Goal: Information Seeking & Learning: Check status

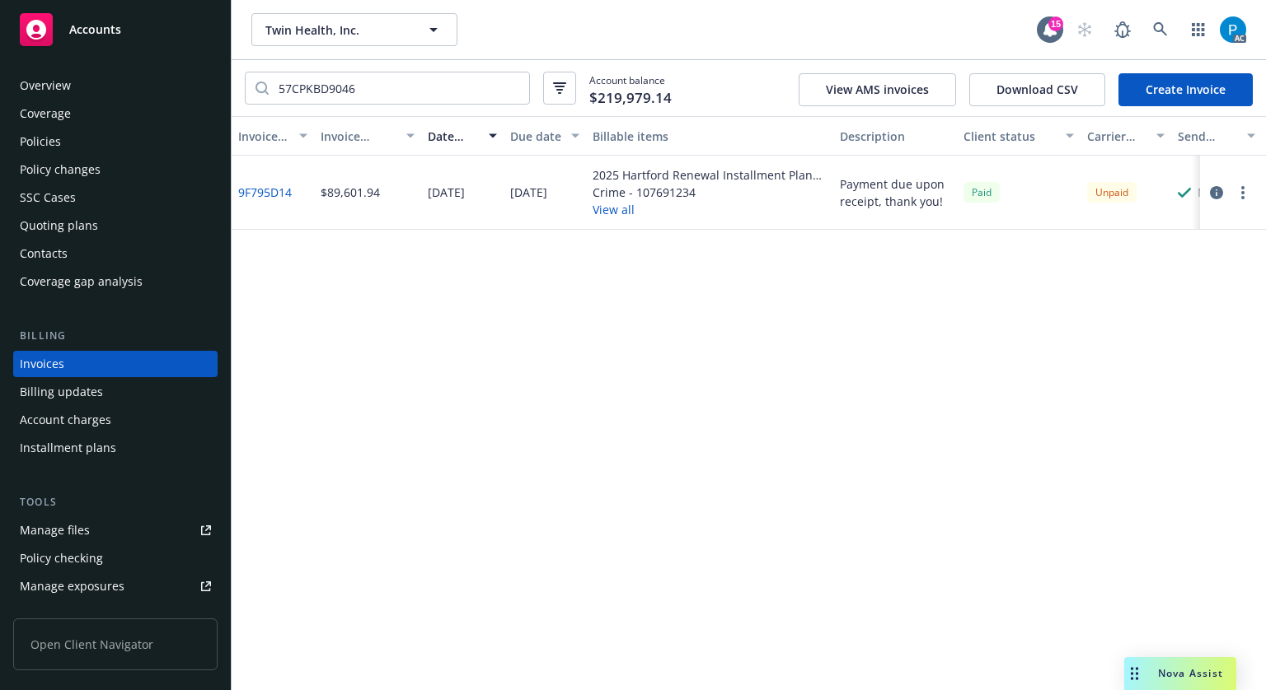
drag, startPoint x: 0, startPoint y: 0, endPoint x: 58, endPoint y: 26, distance: 63.1
click at [58, 26] on div "Accounts" at bounding box center [115, 29] width 191 height 33
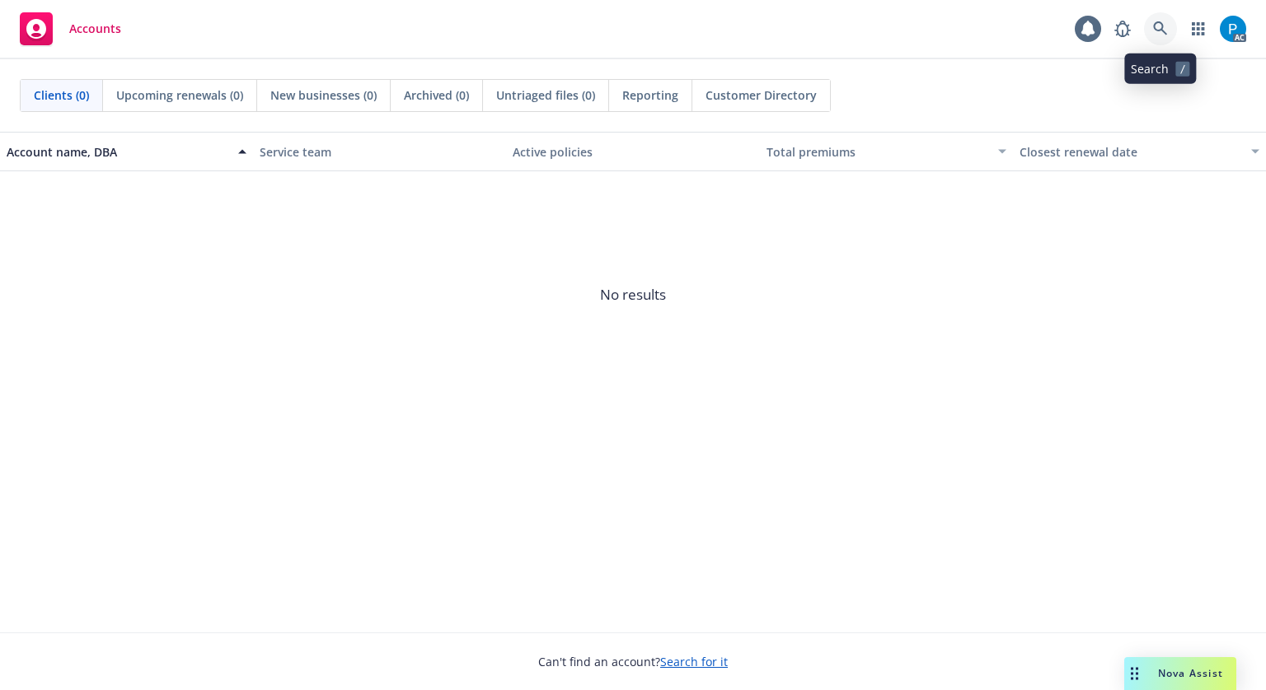
click at [1159, 30] on icon at bounding box center [1160, 28] width 14 height 14
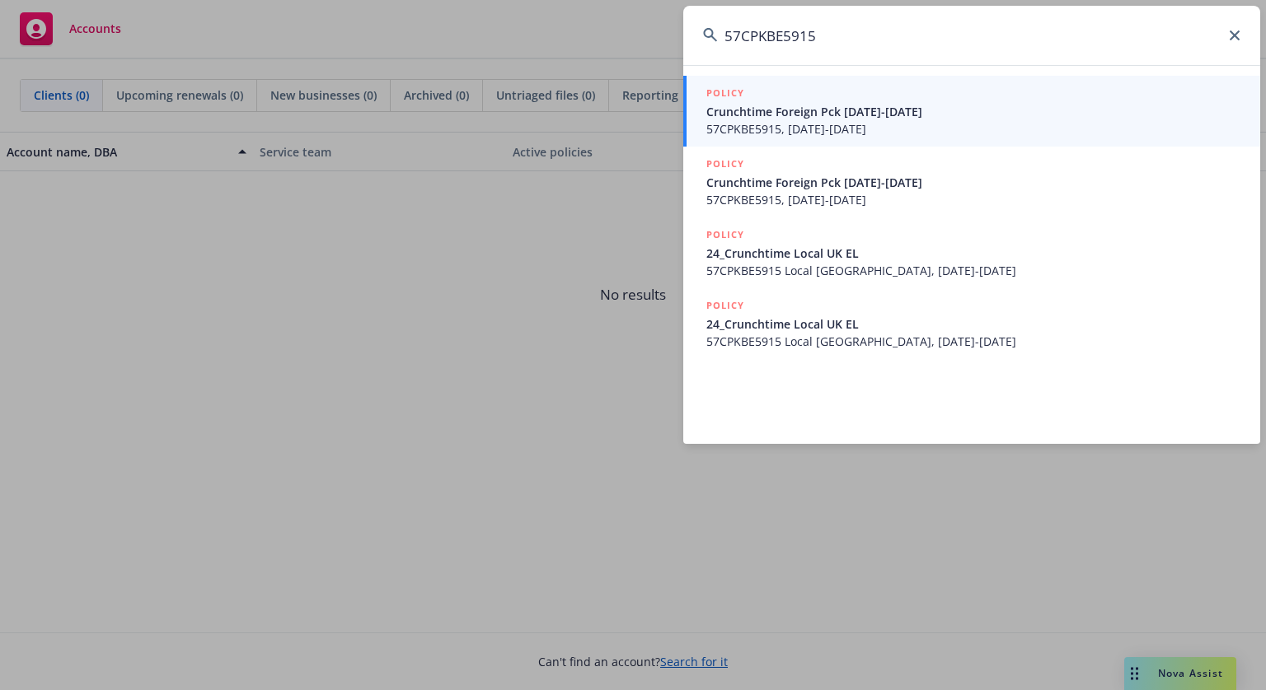
type input "57CPKBE5915"
click at [887, 112] on span "Crunchtime Foreign Pck [DATE]-[DATE]" at bounding box center [973, 111] width 534 height 17
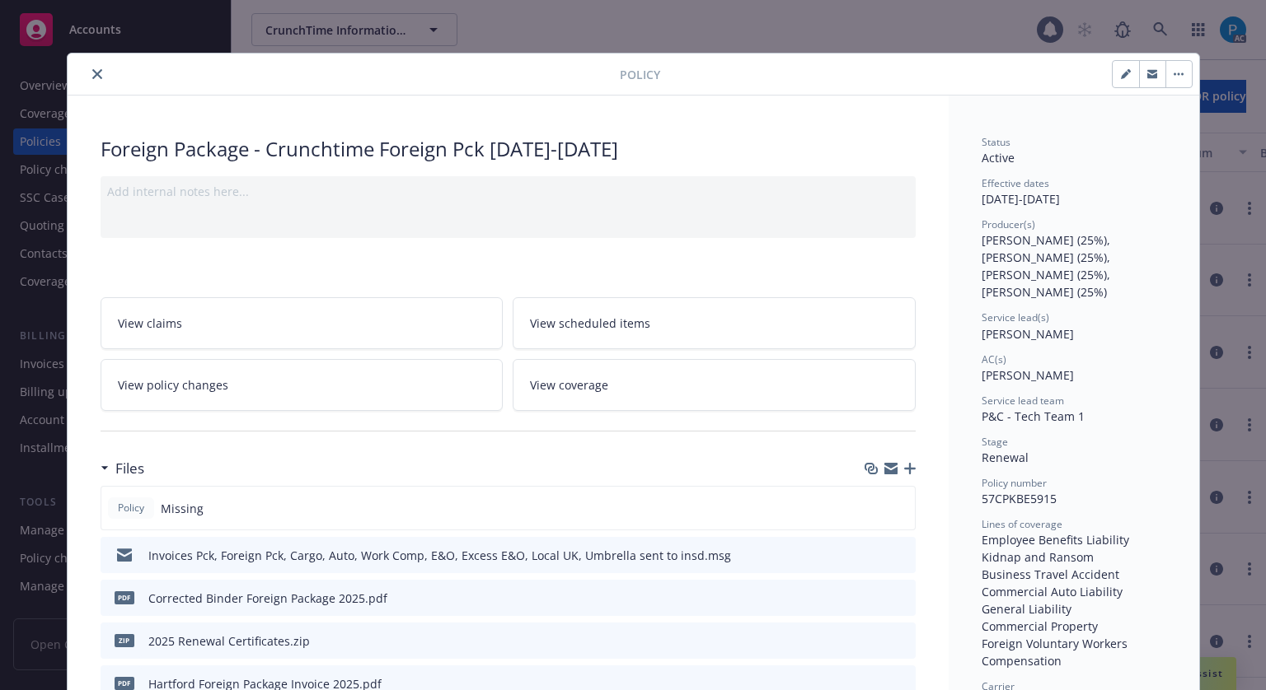
click at [93, 73] on icon "close" at bounding box center [97, 74] width 10 height 10
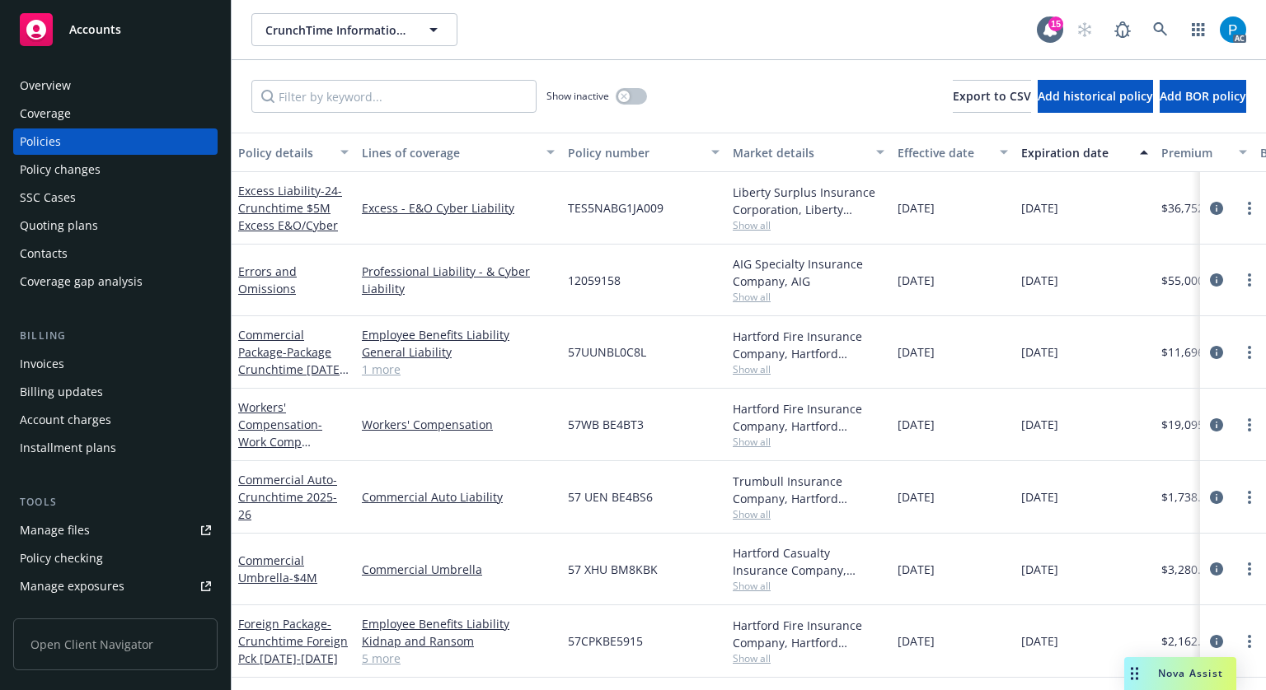
click at [71, 361] on div "Invoices" at bounding box center [115, 364] width 191 height 26
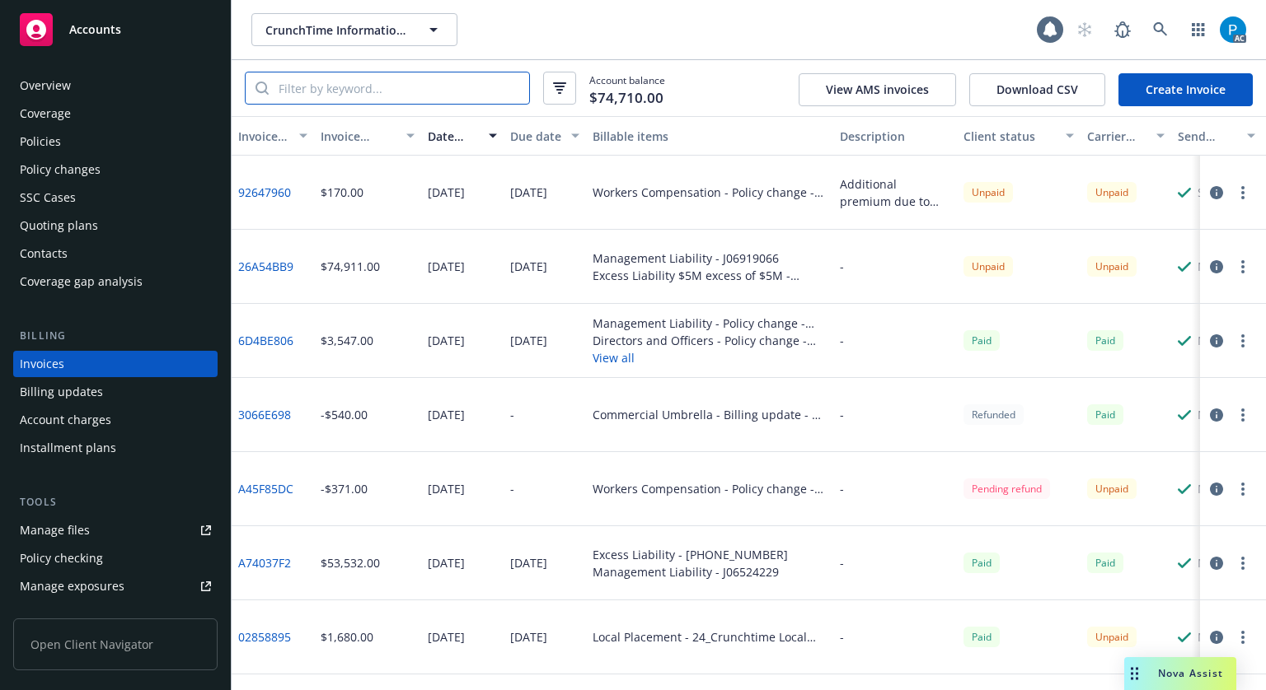
click at [376, 90] on input "search" at bounding box center [399, 88] width 260 height 31
paste input "57CPKBE5915"
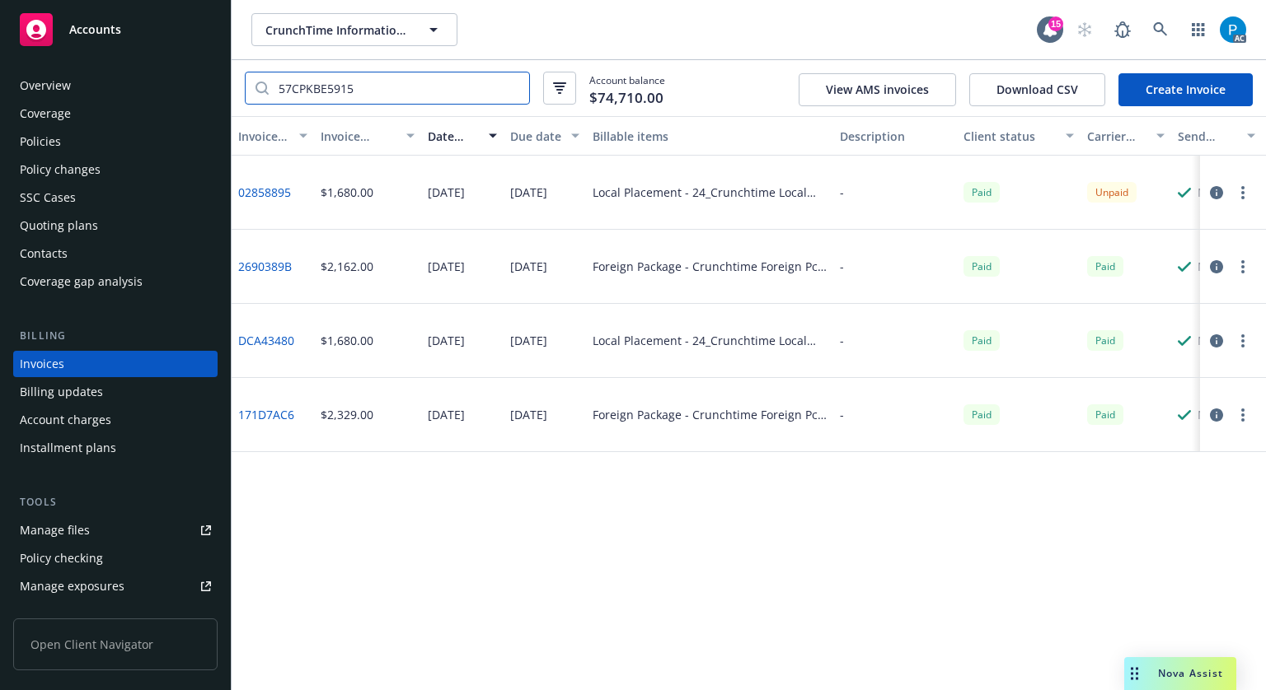
type input "57CPKBE5915"
click at [1220, 194] on icon "button" at bounding box center [1216, 192] width 13 height 13
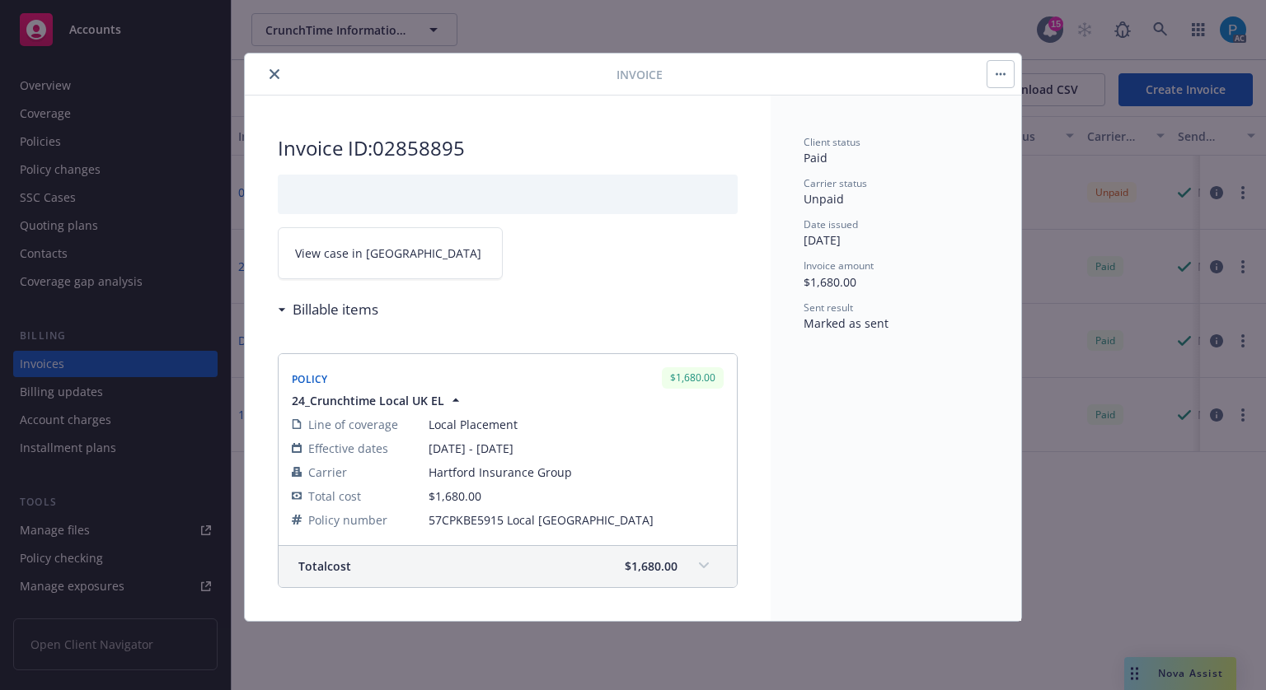
click at [403, 251] on link "View case in [GEOGRAPHIC_DATA]" at bounding box center [390, 253] width 225 height 52
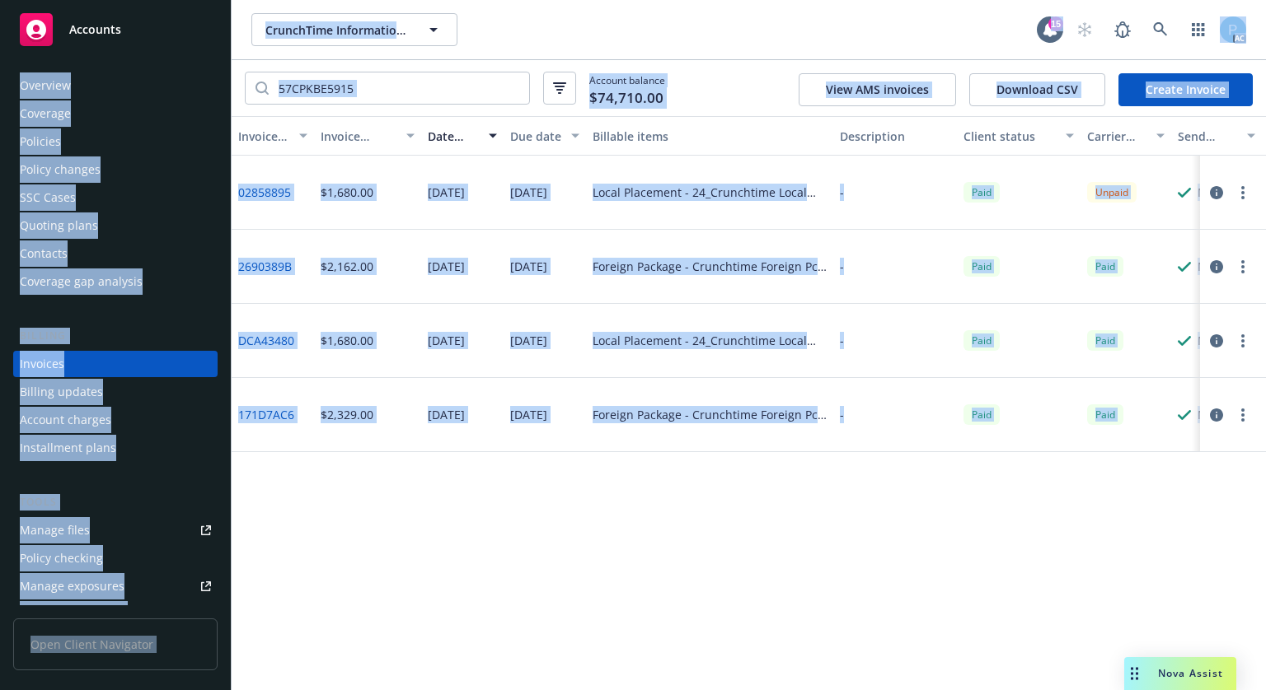
click at [125, 48] on link "Accounts" at bounding box center [115, 30] width 204 height 46
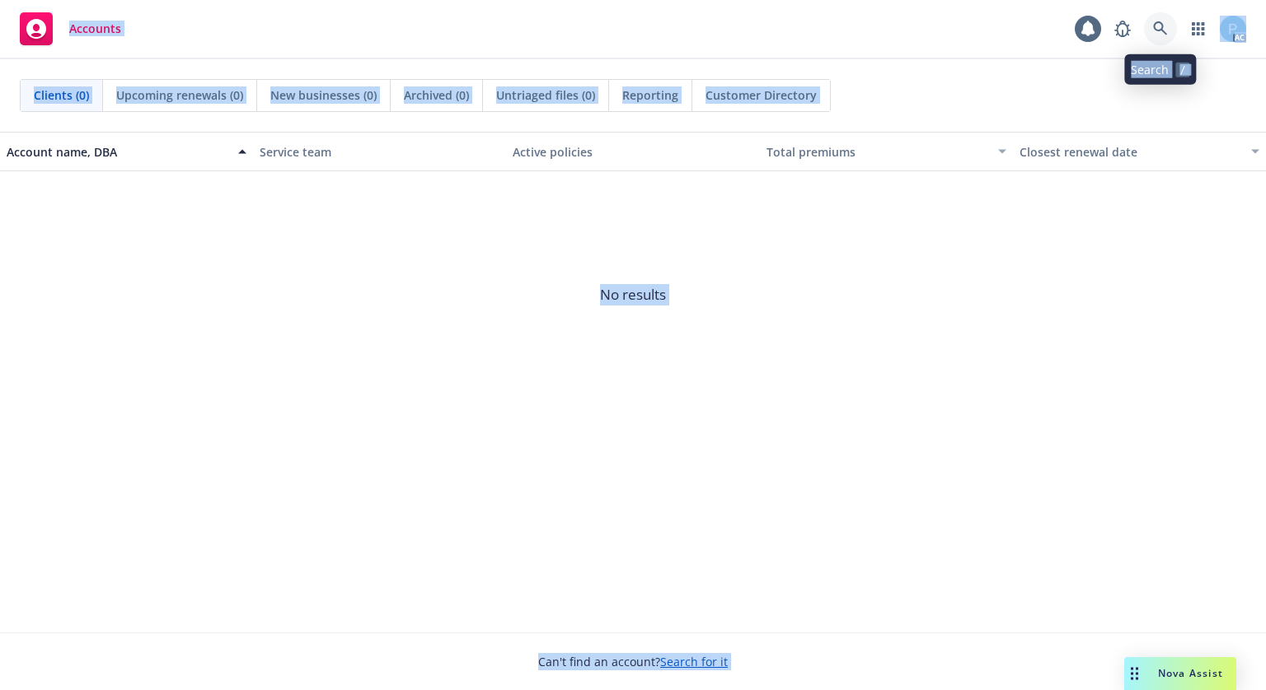
click at [1168, 24] on link at bounding box center [1160, 28] width 33 height 33
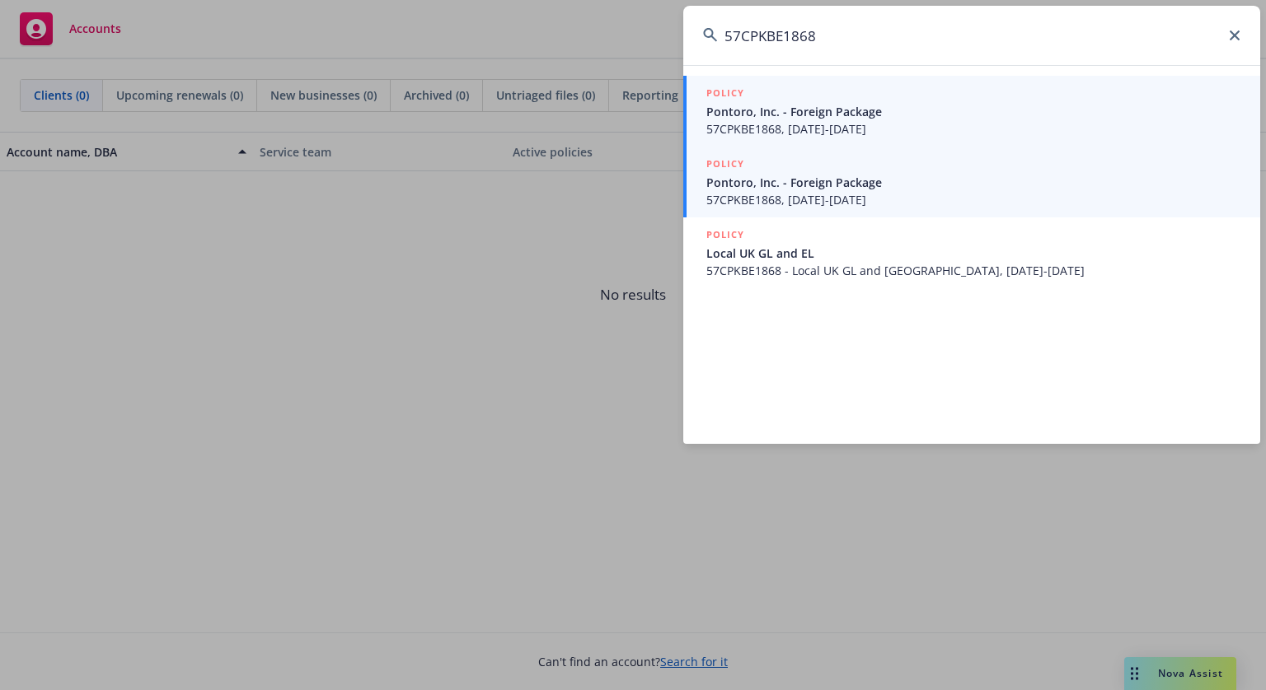
type input "57CPKBE1868"
click at [817, 201] on span "57CPKBE1868, [DATE]-[DATE]" at bounding box center [973, 199] width 534 height 17
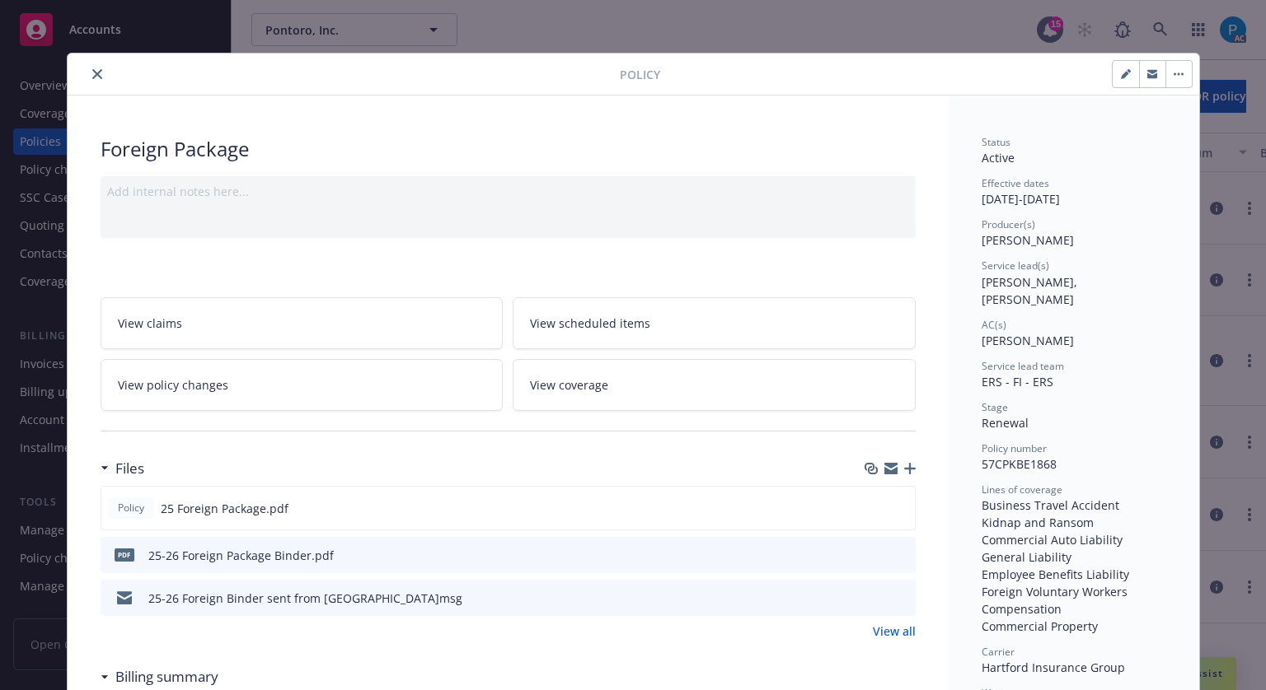
click at [91, 67] on button "close" at bounding box center [97, 74] width 20 height 20
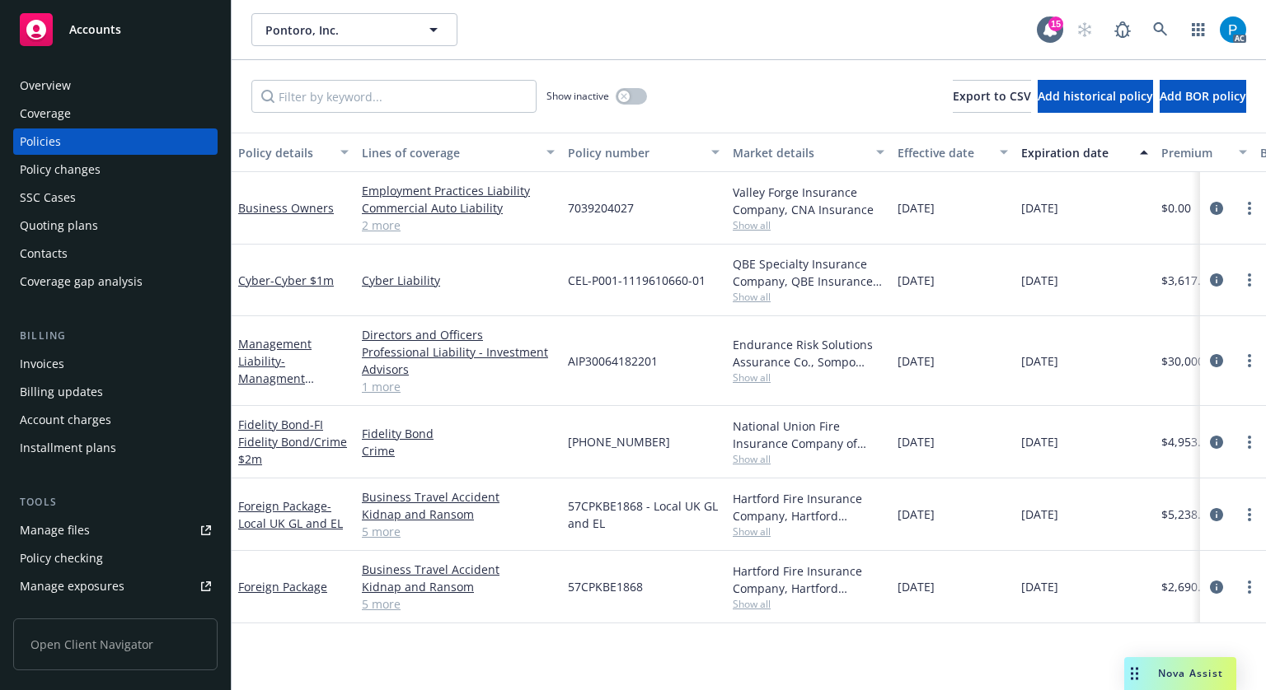
click at [63, 369] on div "Invoices" at bounding box center [115, 364] width 191 height 26
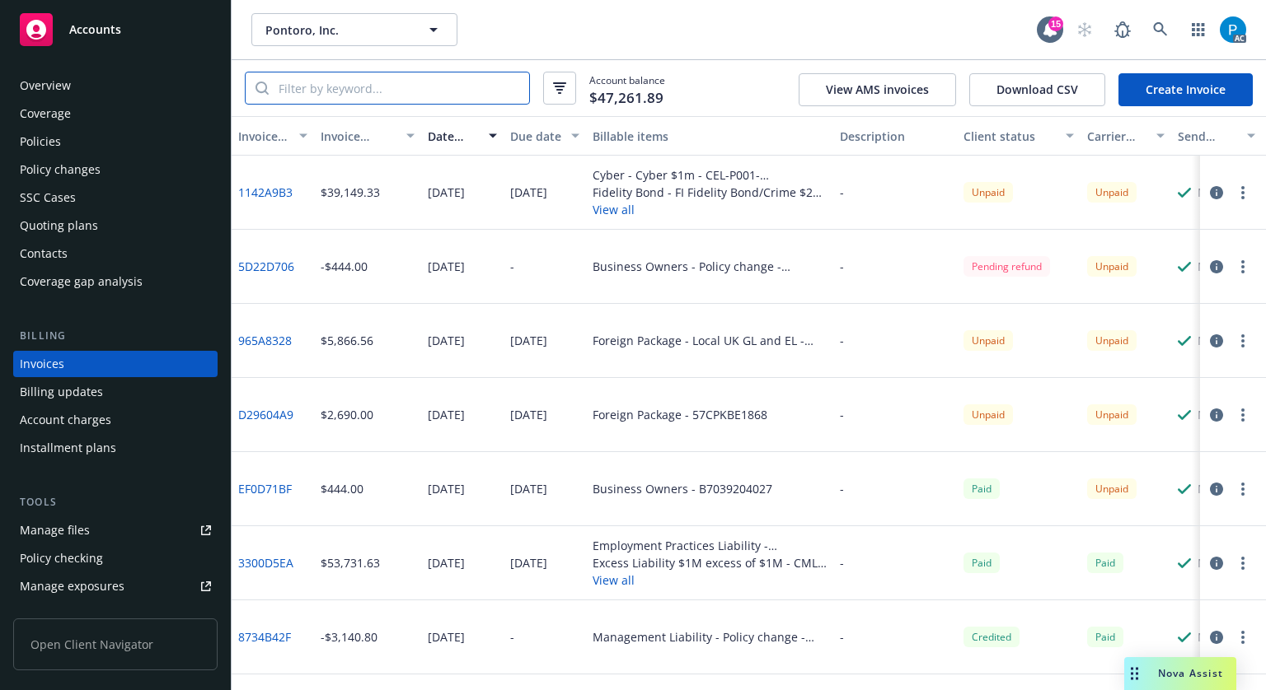
click at [389, 95] on input "search" at bounding box center [399, 88] width 260 height 31
paste input "57CPKBE1868"
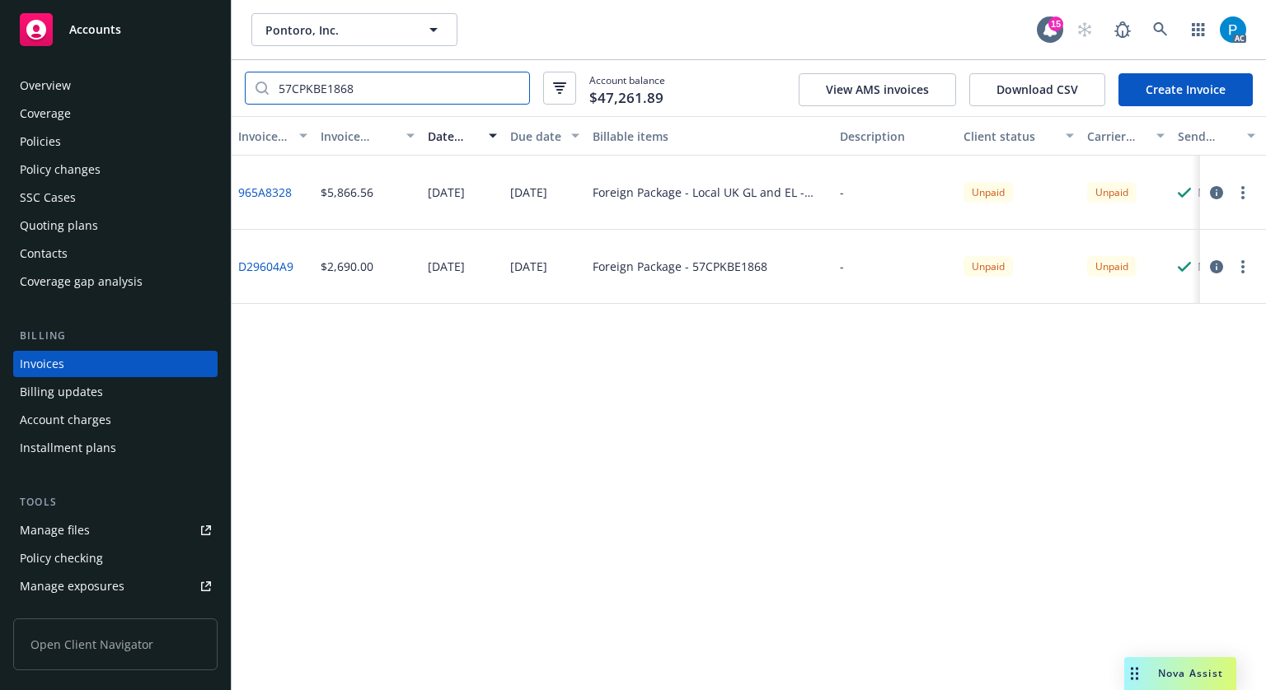
type input "57CPKBE1868"
click at [119, 35] on span "Accounts" at bounding box center [95, 29] width 52 height 13
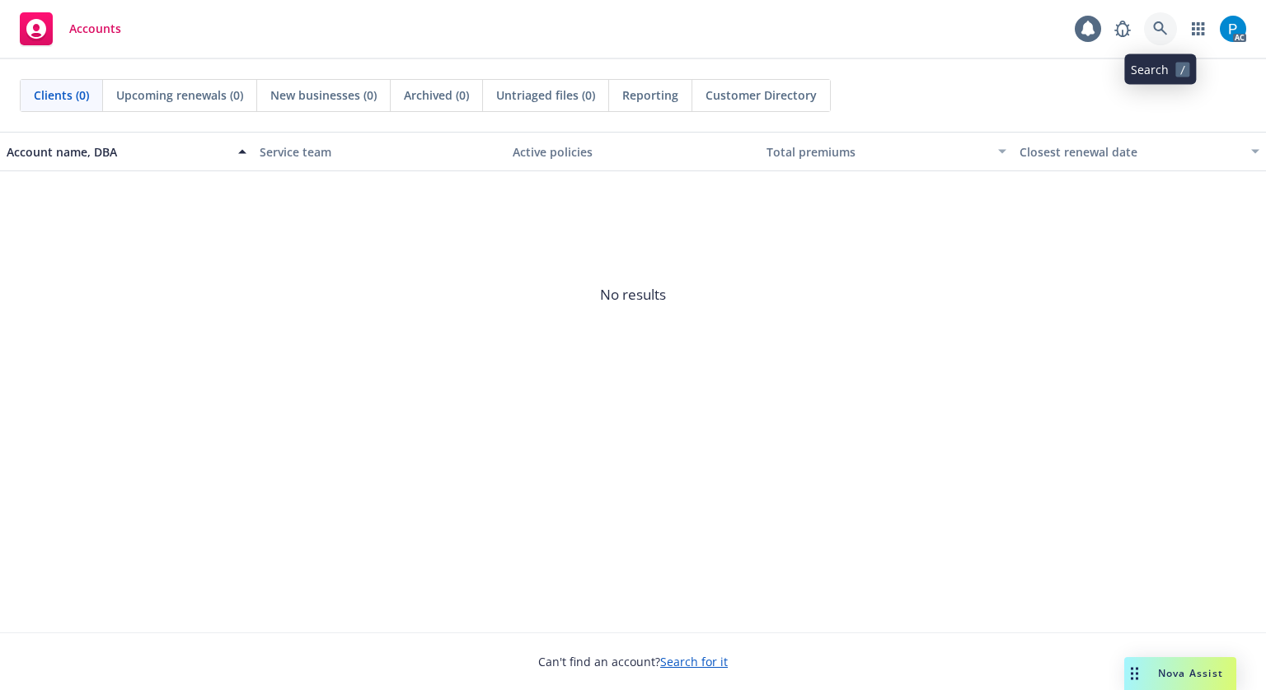
click at [1147, 34] on link at bounding box center [1160, 28] width 33 height 33
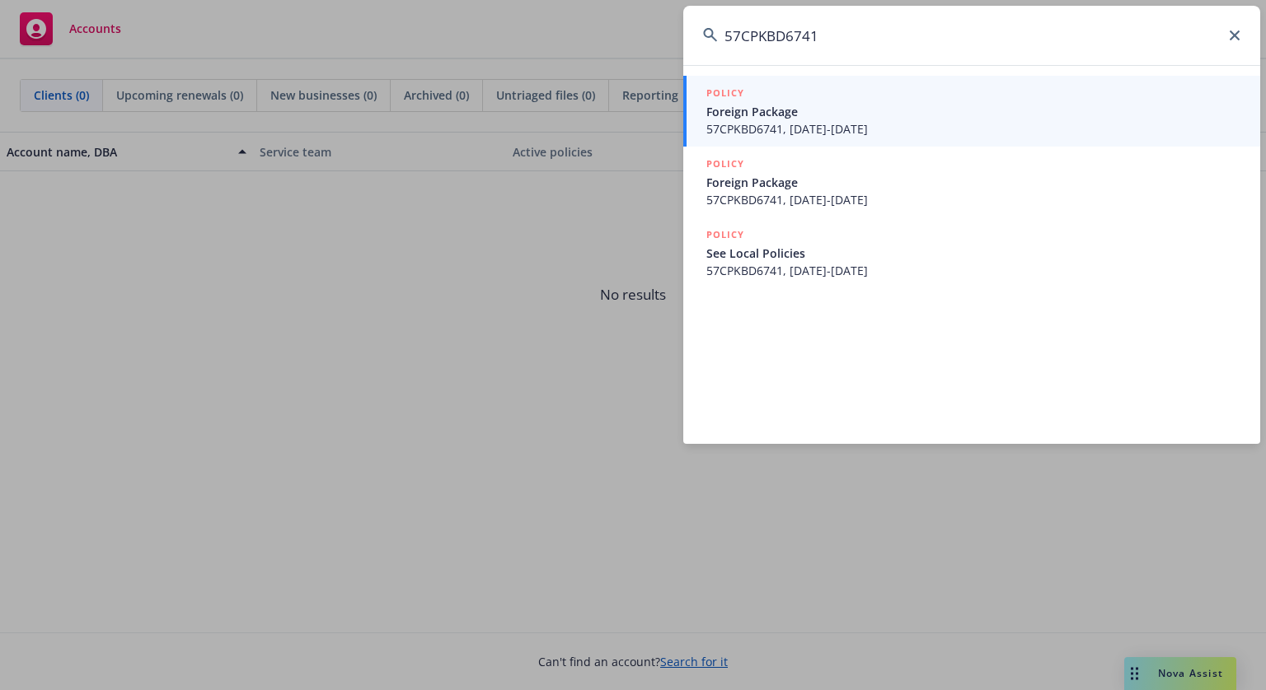
type input "57CPKBD6741"
click at [824, 124] on span "57CPKBD6741, [DATE]-[DATE]" at bounding box center [973, 128] width 534 height 17
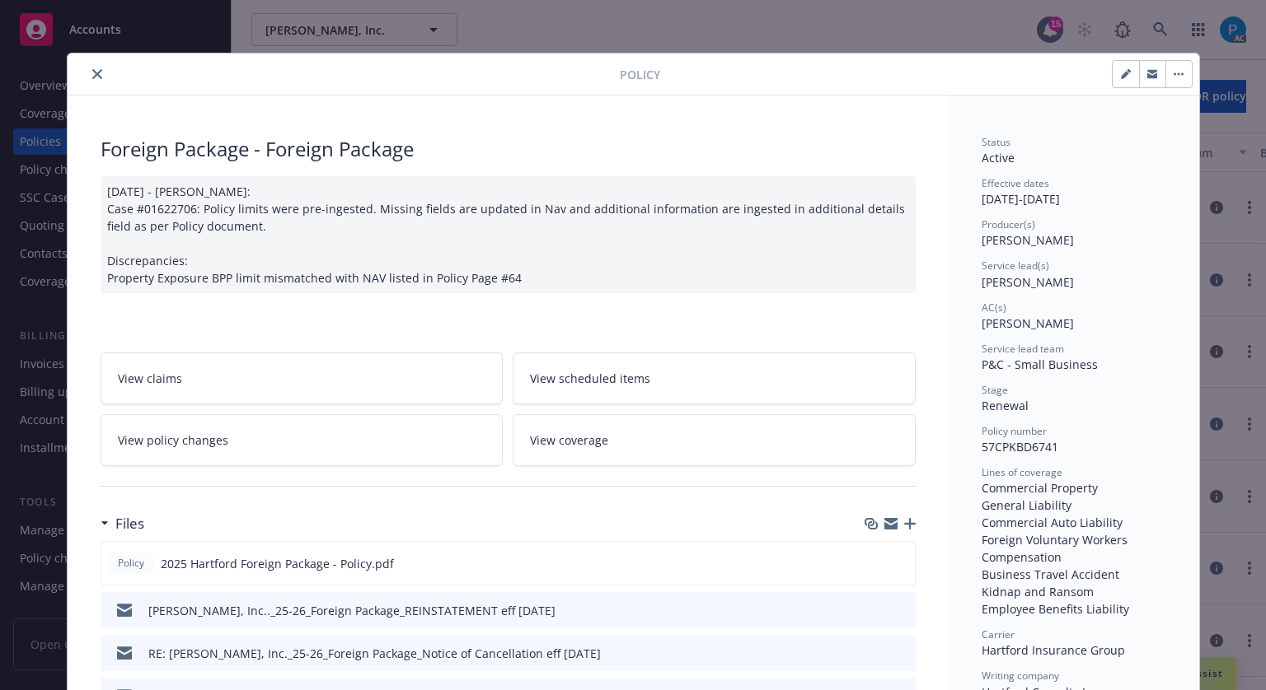
click at [87, 76] on button "close" at bounding box center [97, 74] width 20 height 20
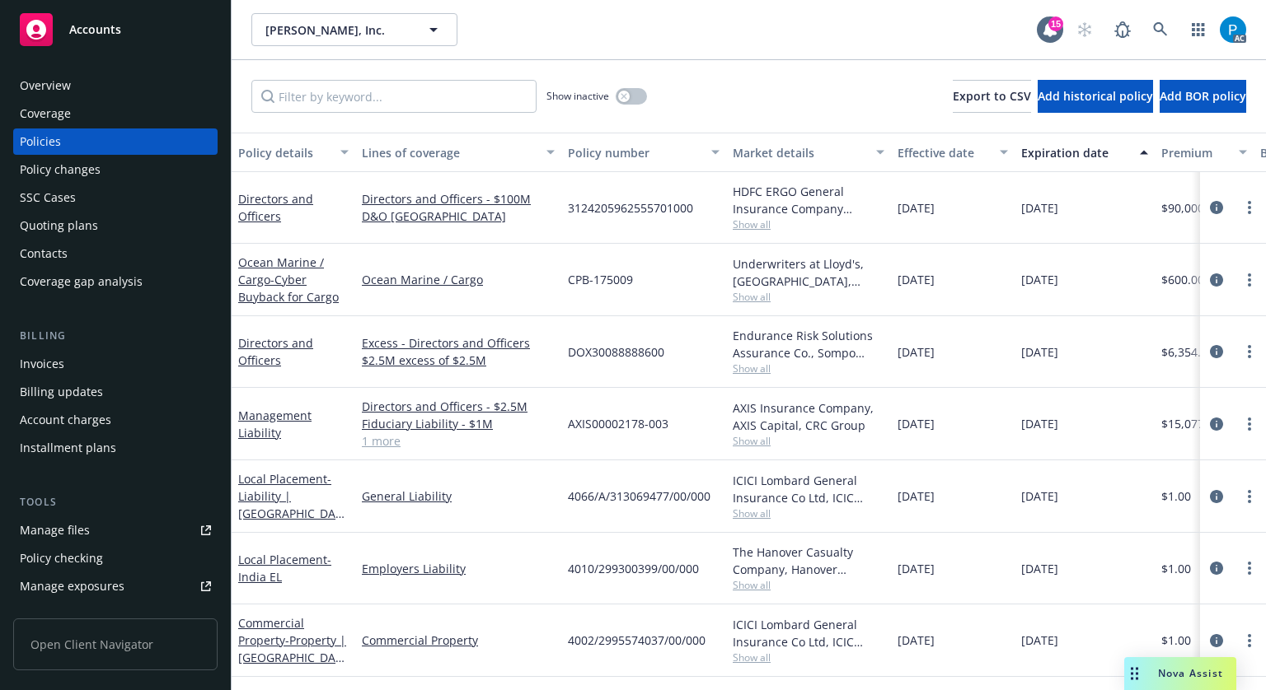
click at [65, 364] on div "Invoices" at bounding box center [115, 364] width 191 height 26
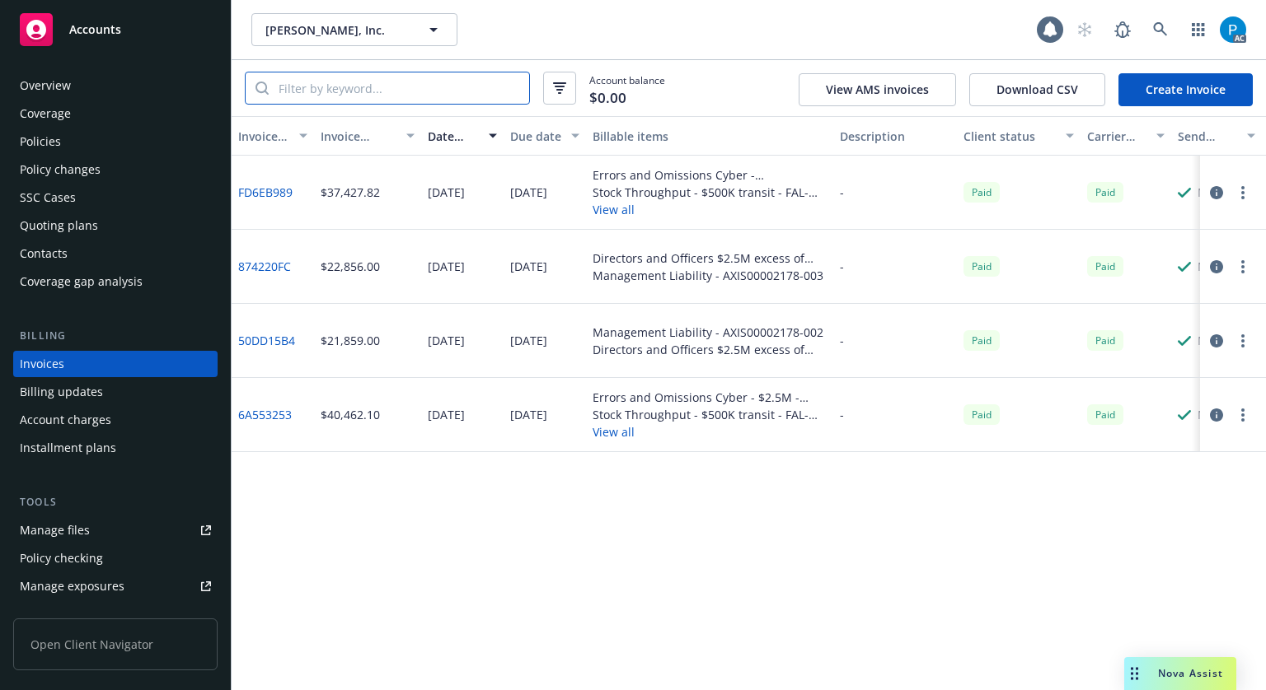
click at [395, 91] on input "search" at bounding box center [399, 88] width 260 height 31
paste input "57CPKBD6741"
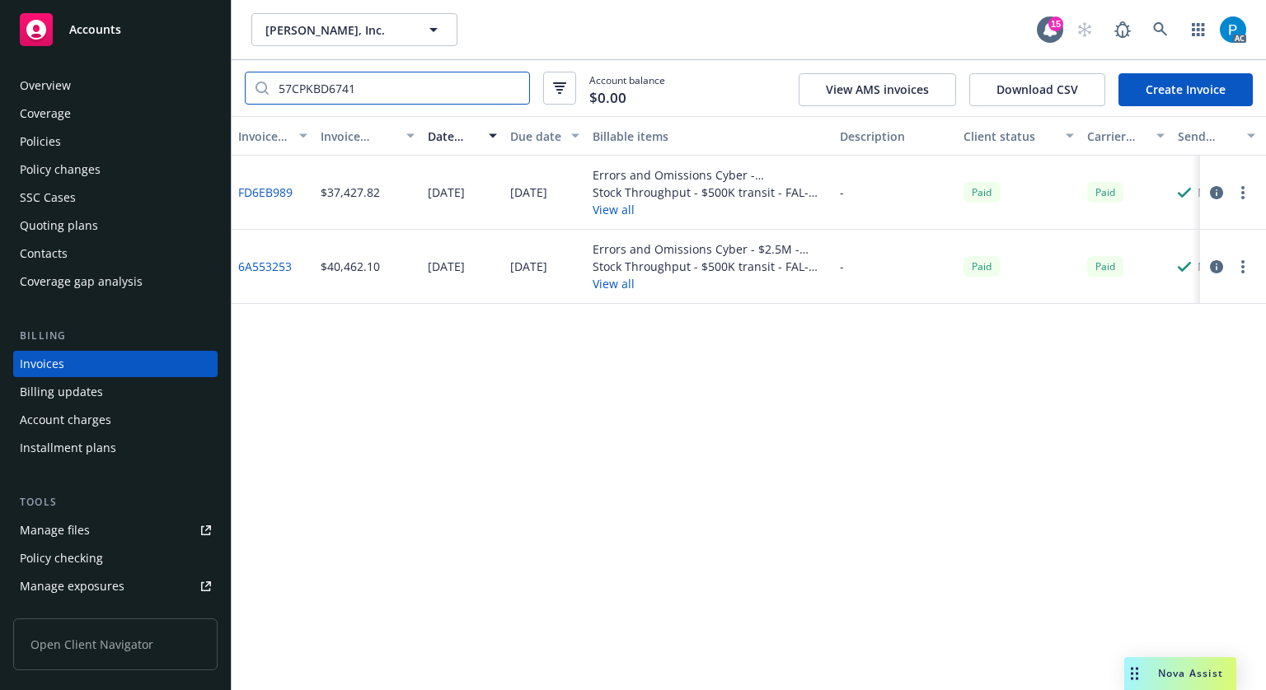
type input "57CPKBD6741"
drag, startPoint x: 128, startPoint y: 16, endPoint x: 245, endPoint y: 32, distance: 118.2
click at [129, 16] on div "Accounts" at bounding box center [115, 29] width 191 height 33
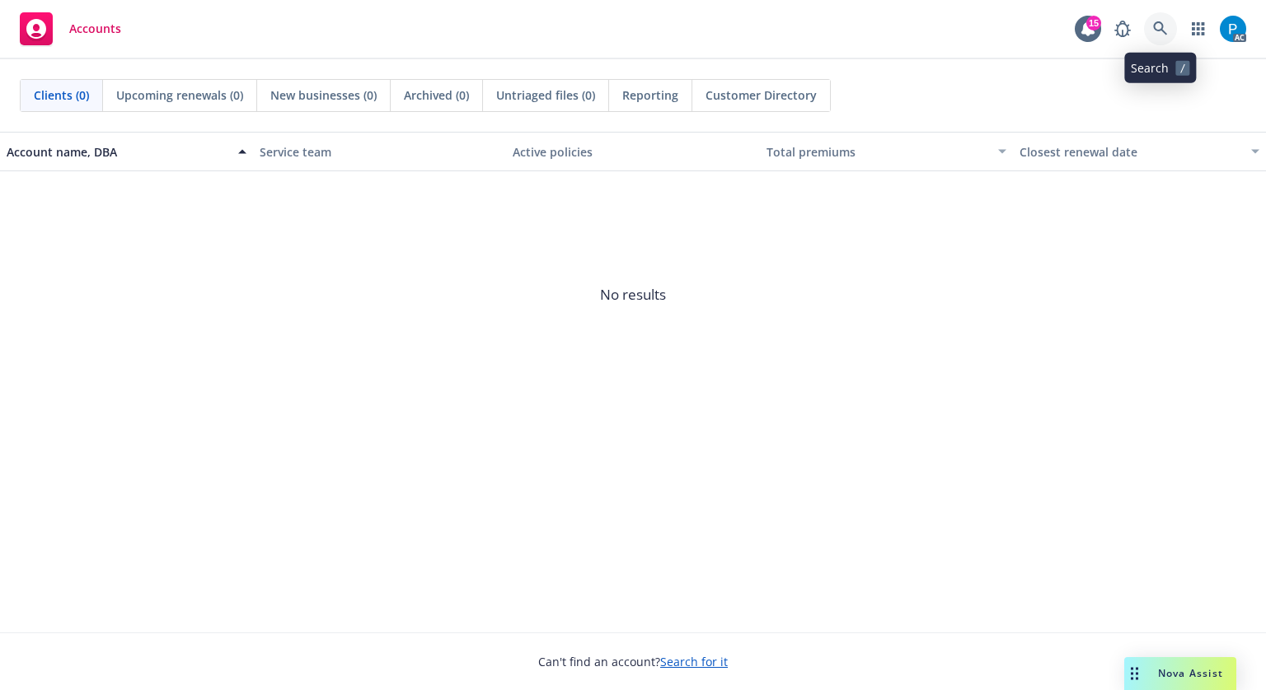
click at [1163, 20] on link at bounding box center [1160, 28] width 33 height 33
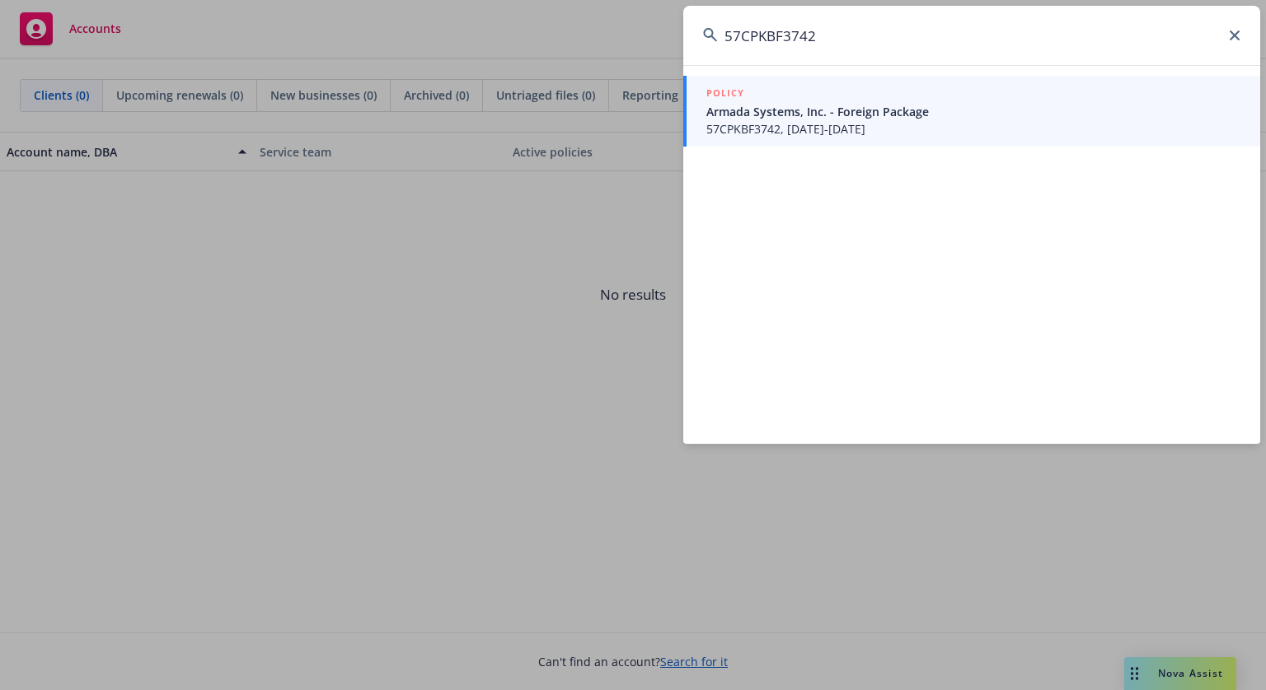
type input "57CPKBF3742"
click at [824, 115] on span "Armada Systems, Inc. - Foreign Package" at bounding box center [973, 111] width 534 height 17
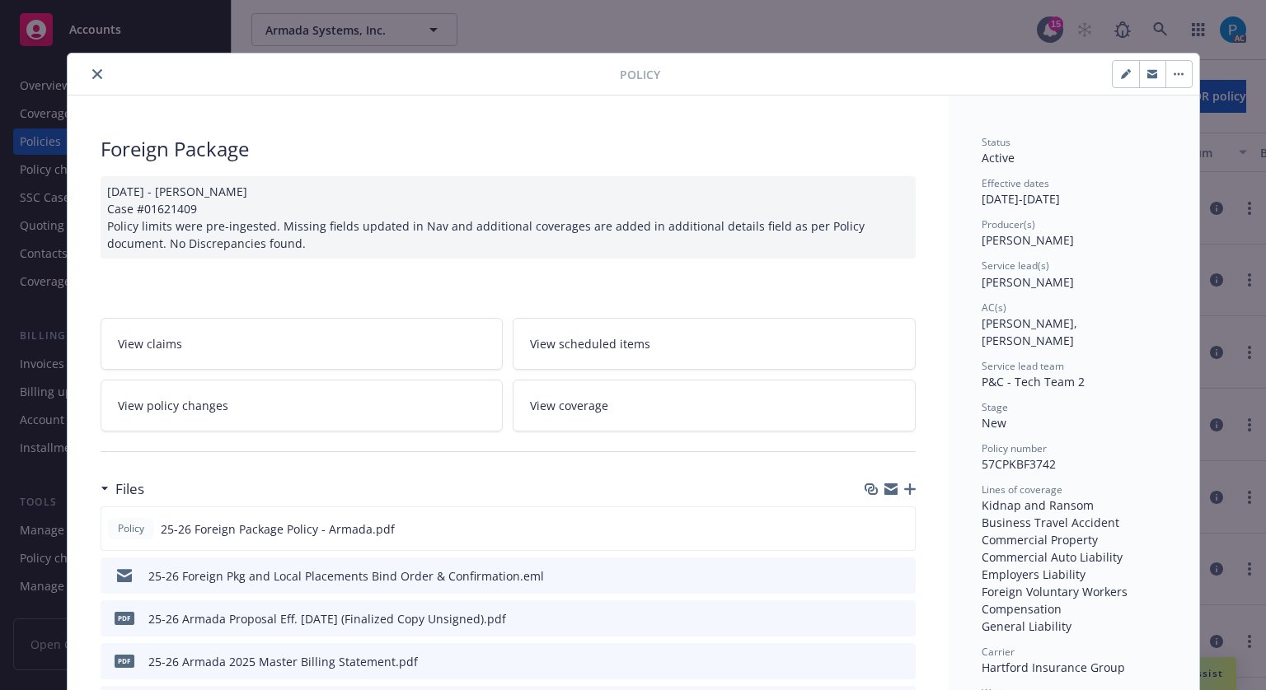
click at [96, 73] on button "close" at bounding box center [97, 74] width 20 height 20
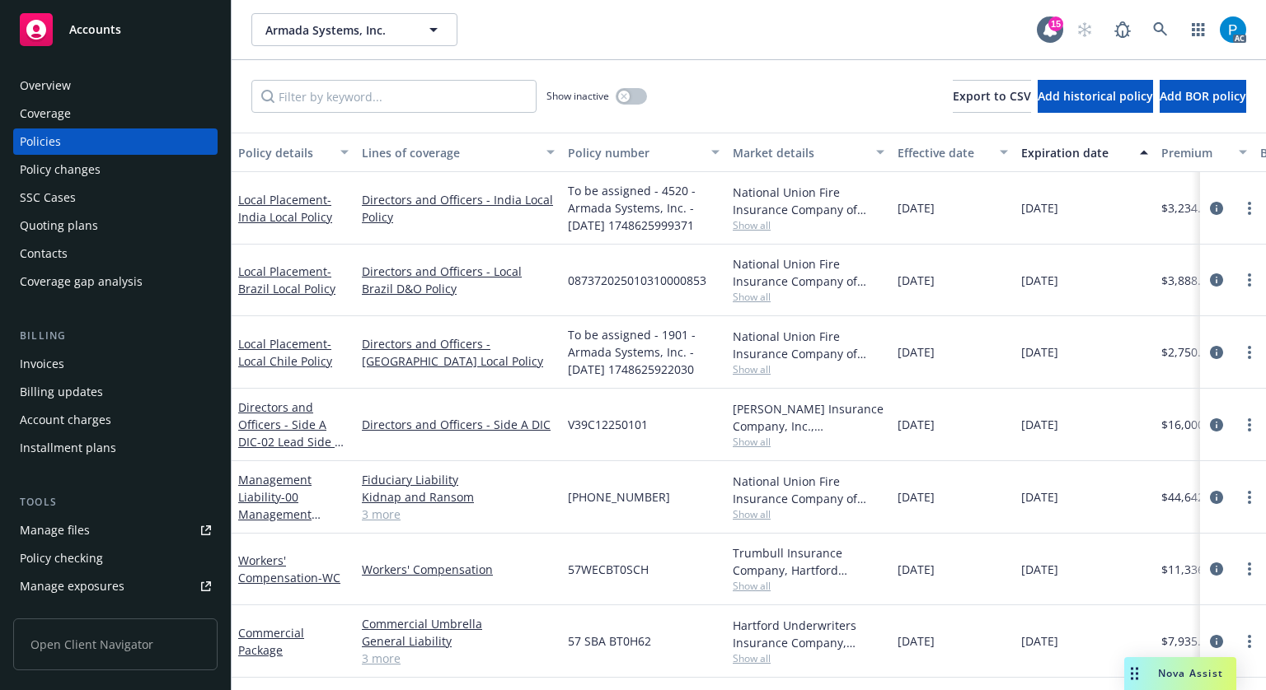
click at [68, 365] on div "Invoices" at bounding box center [115, 364] width 191 height 26
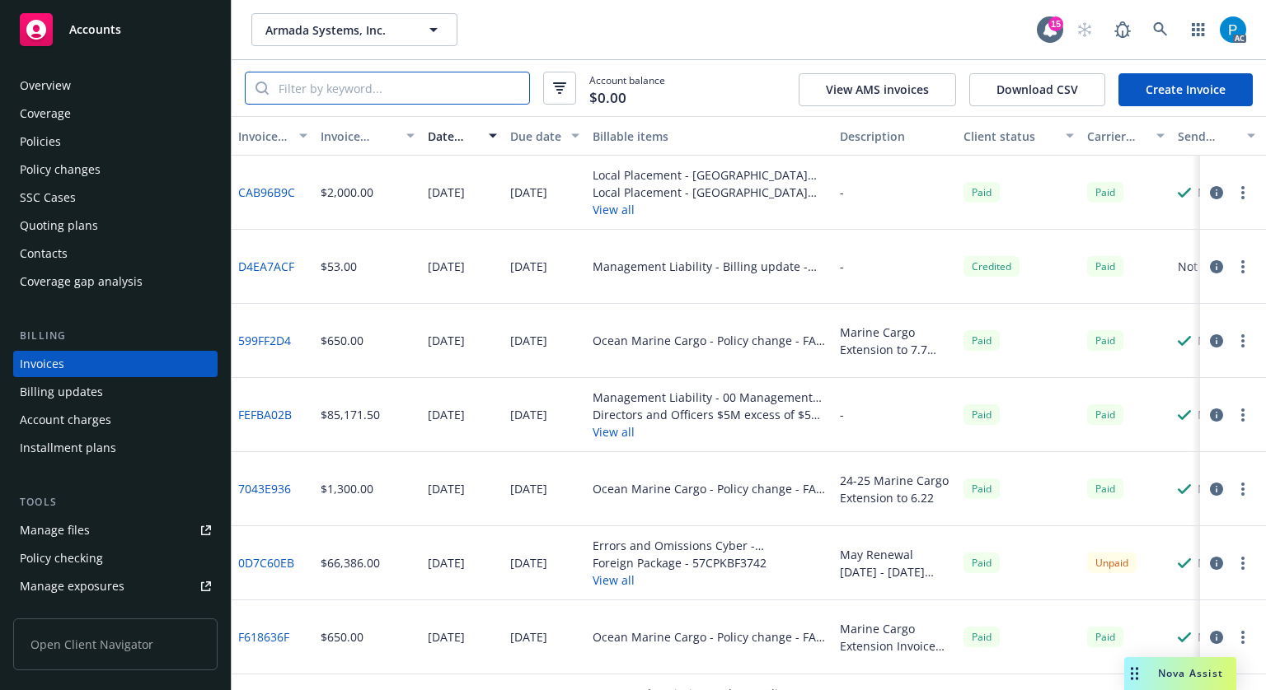
click at [365, 91] on input "search" at bounding box center [399, 88] width 260 height 31
paste input "57CPKBF3742"
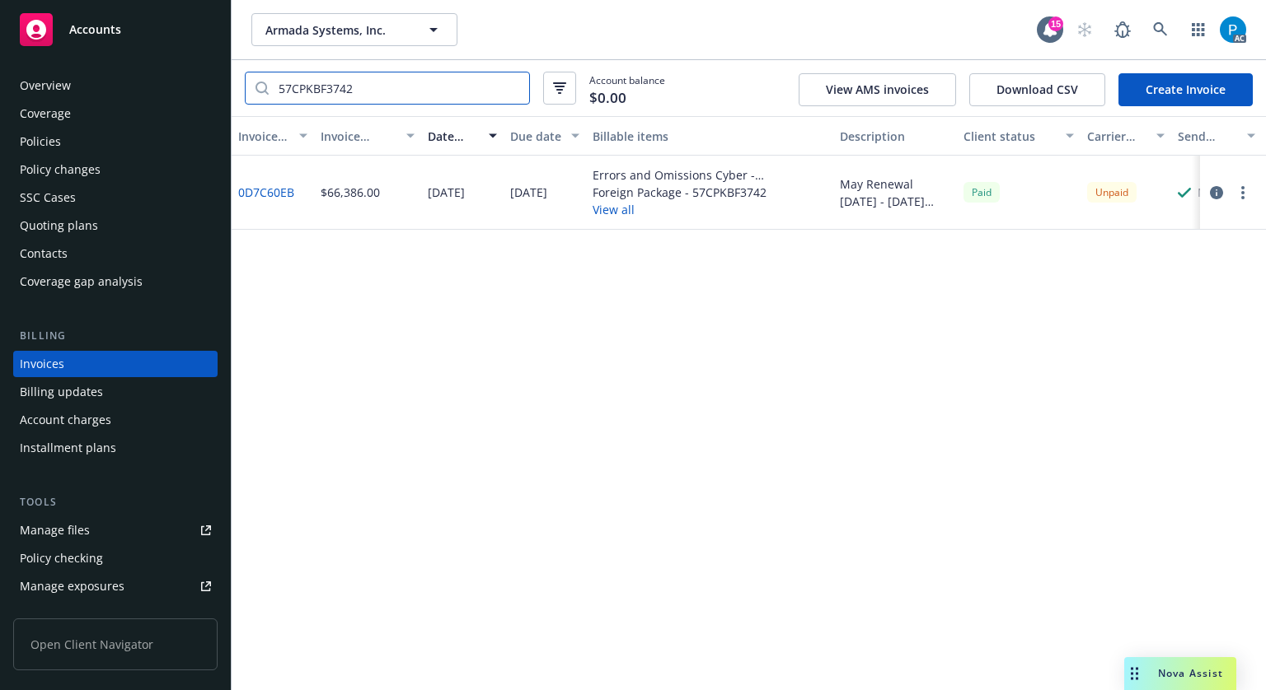
type input "57CPKBF3742"
click at [1210, 193] on icon "button" at bounding box center [1216, 192] width 13 height 13
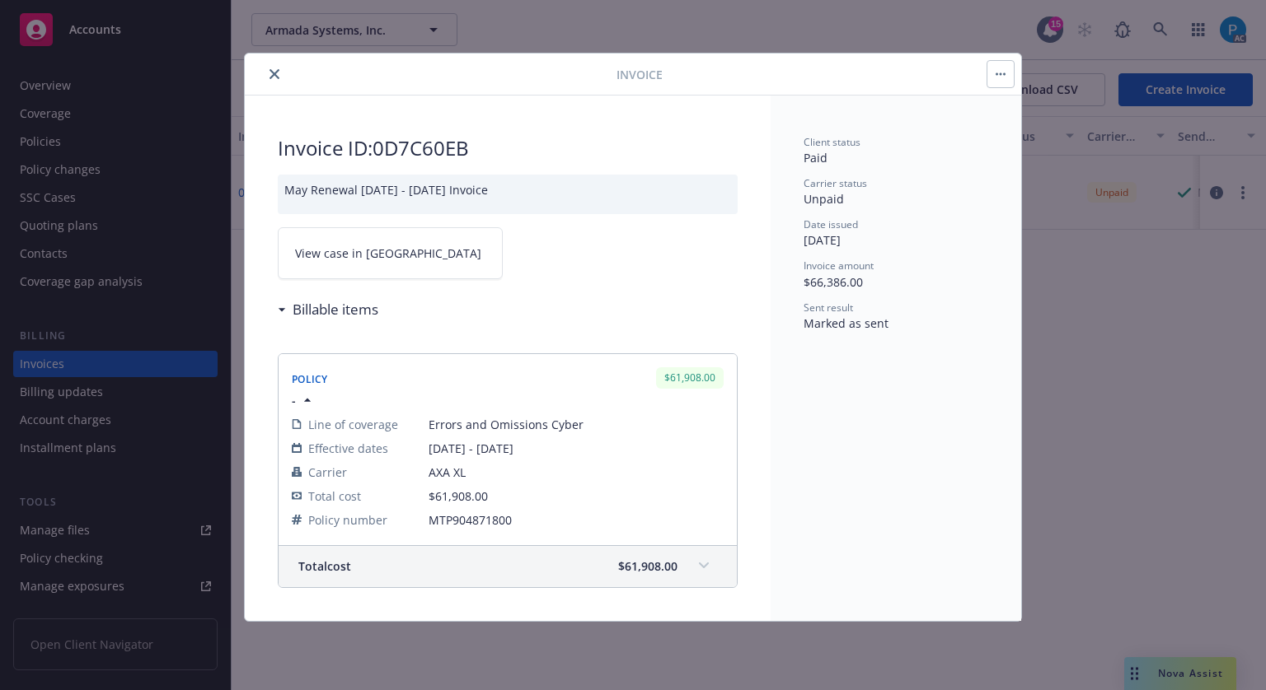
click at [387, 253] on link "View case in [GEOGRAPHIC_DATA]" at bounding box center [390, 253] width 225 height 52
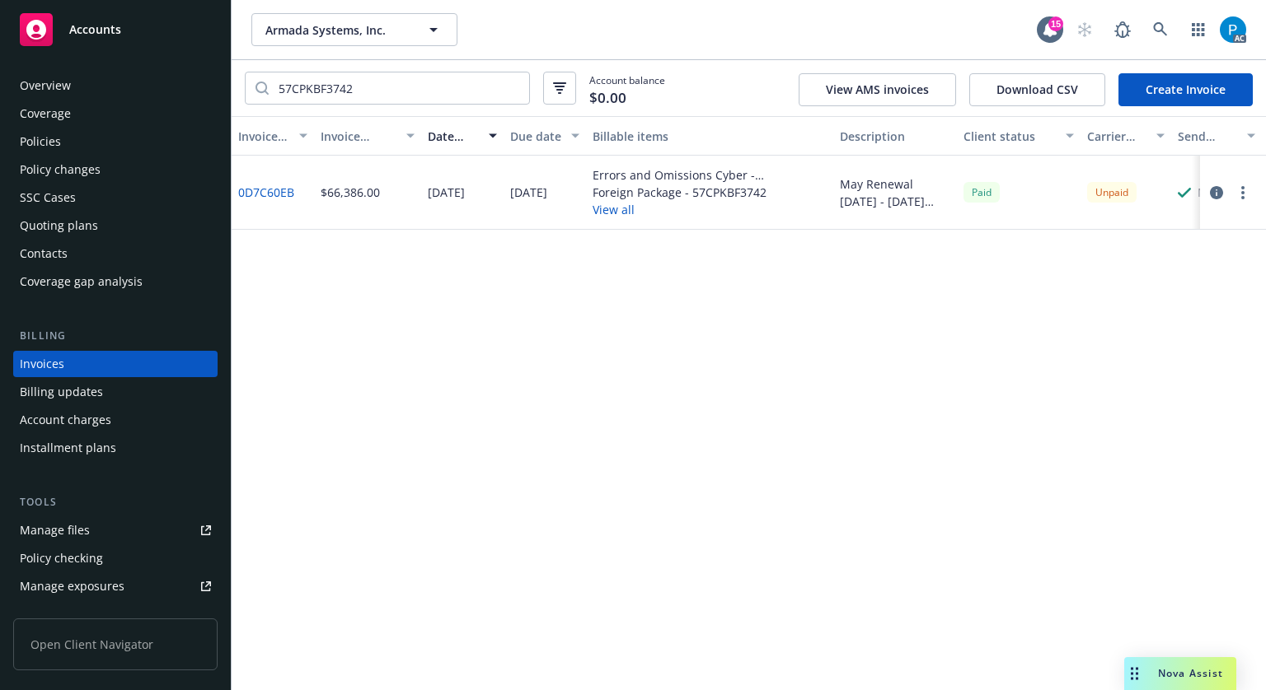
click at [126, 34] on div "Accounts" at bounding box center [115, 29] width 191 height 33
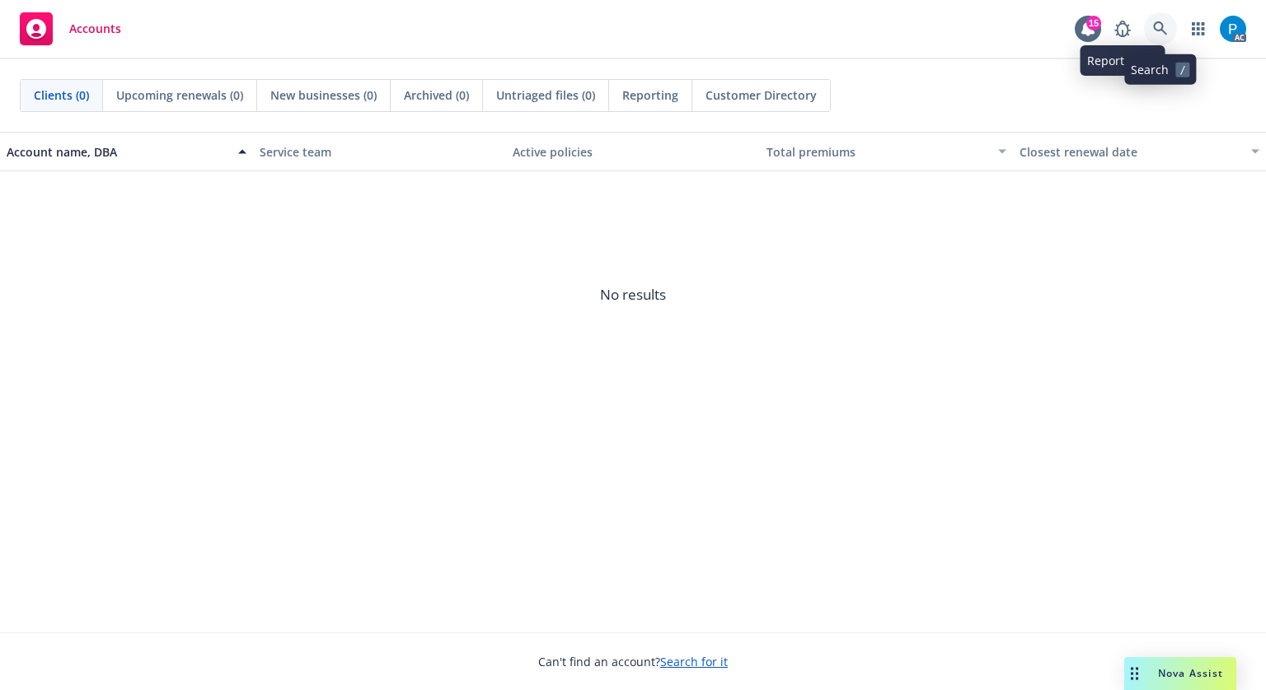
click at [1147, 30] on link at bounding box center [1160, 28] width 33 height 33
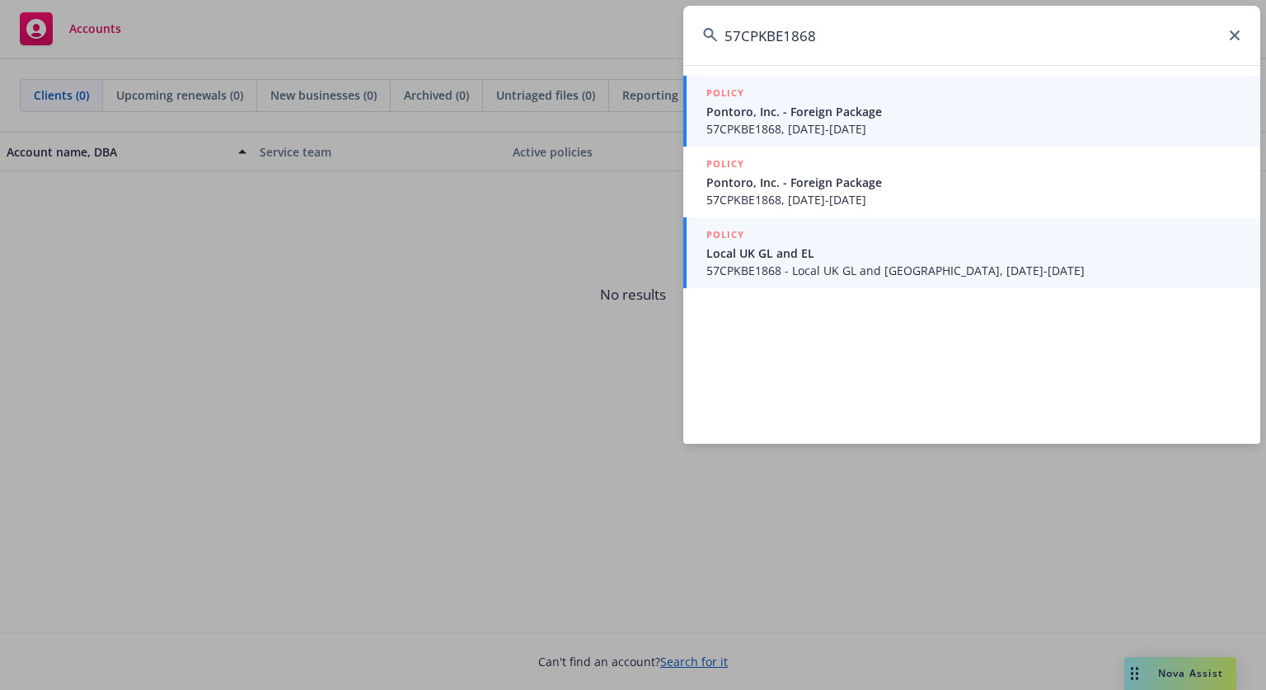
type input "57CPKBE1868"
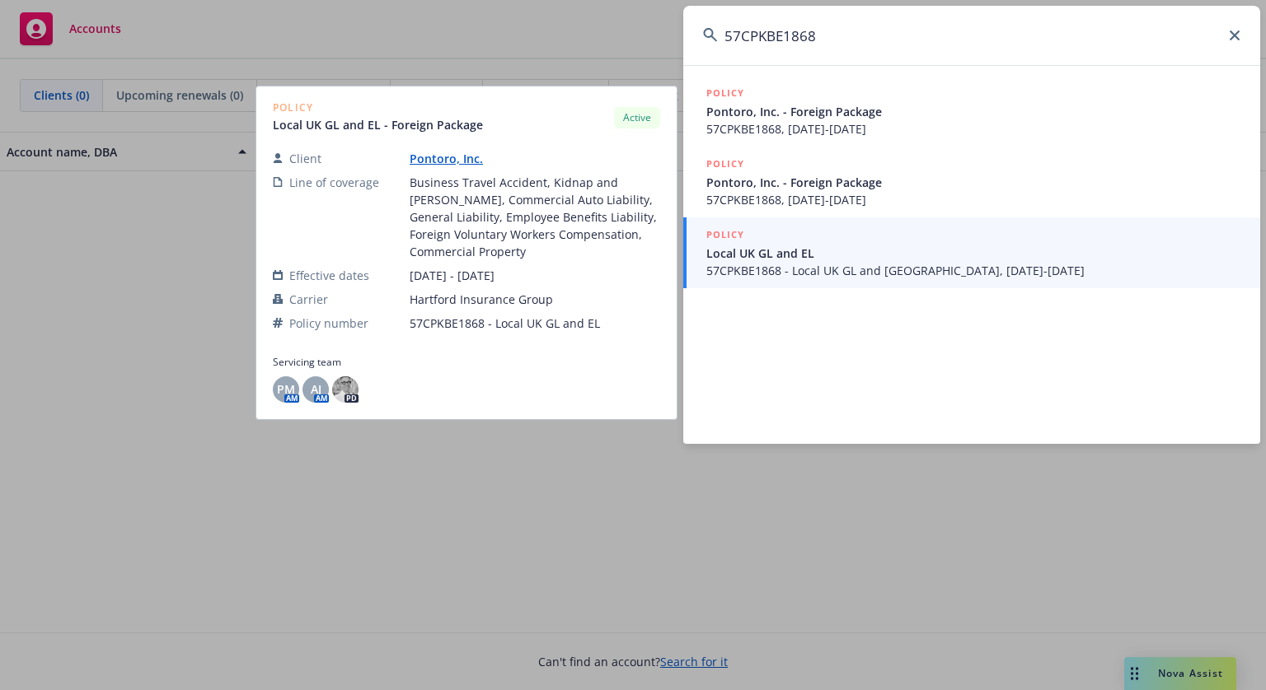
click at [833, 261] on div "POLICY Local UK GL and EL 57CPKBE1868 - Local UK GL and [GEOGRAPHIC_DATA], [DAT…" at bounding box center [973, 253] width 534 height 53
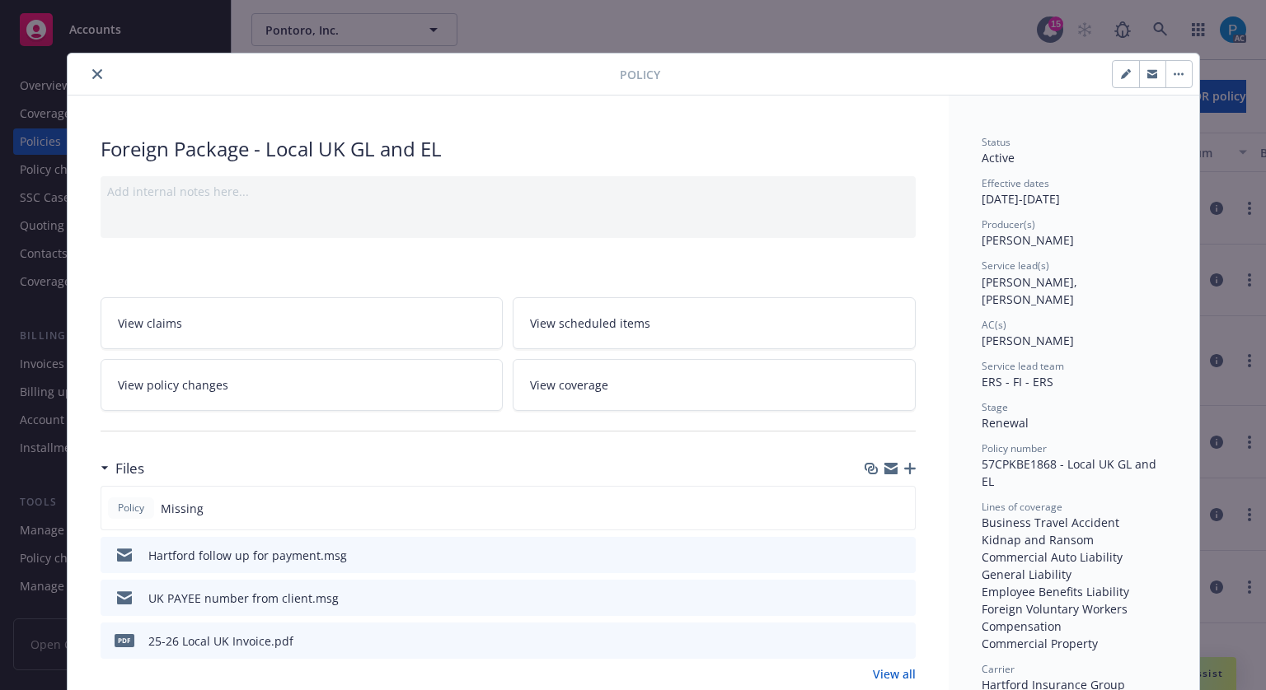
click at [92, 73] on icon "close" at bounding box center [97, 74] width 10 height 10
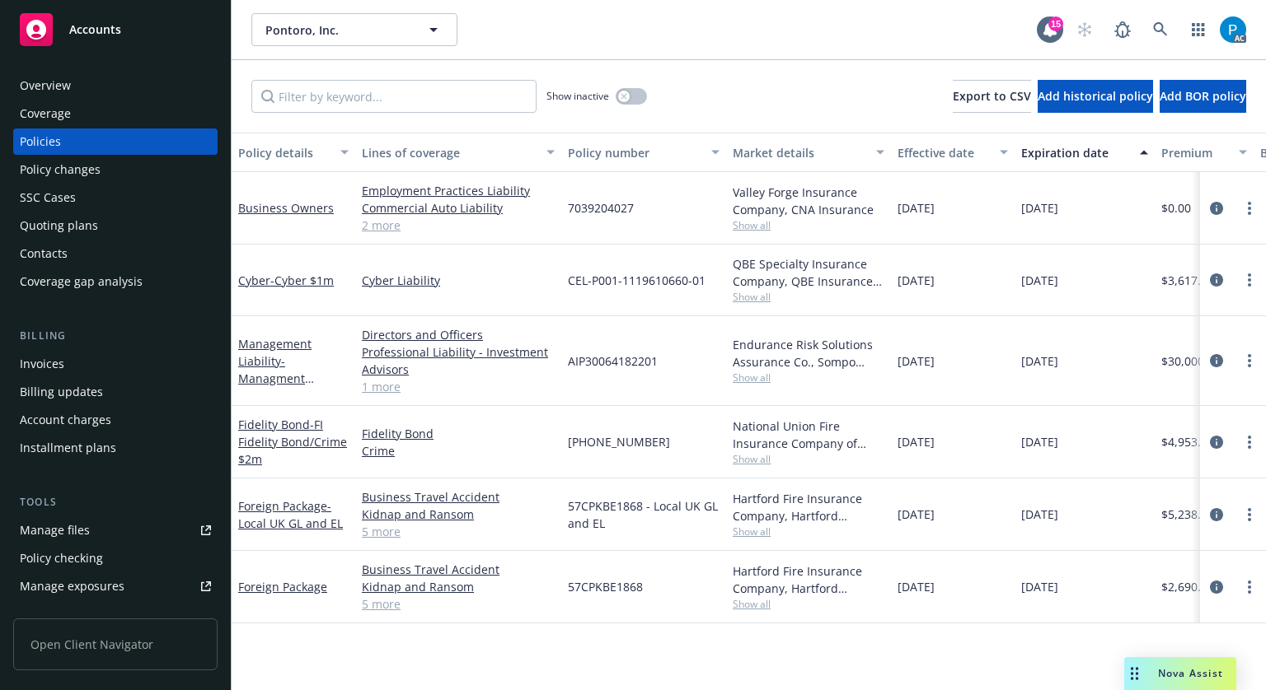
click at [76, 355] on div "Invoices" at bounding box center [115, 364] width 191 height 26
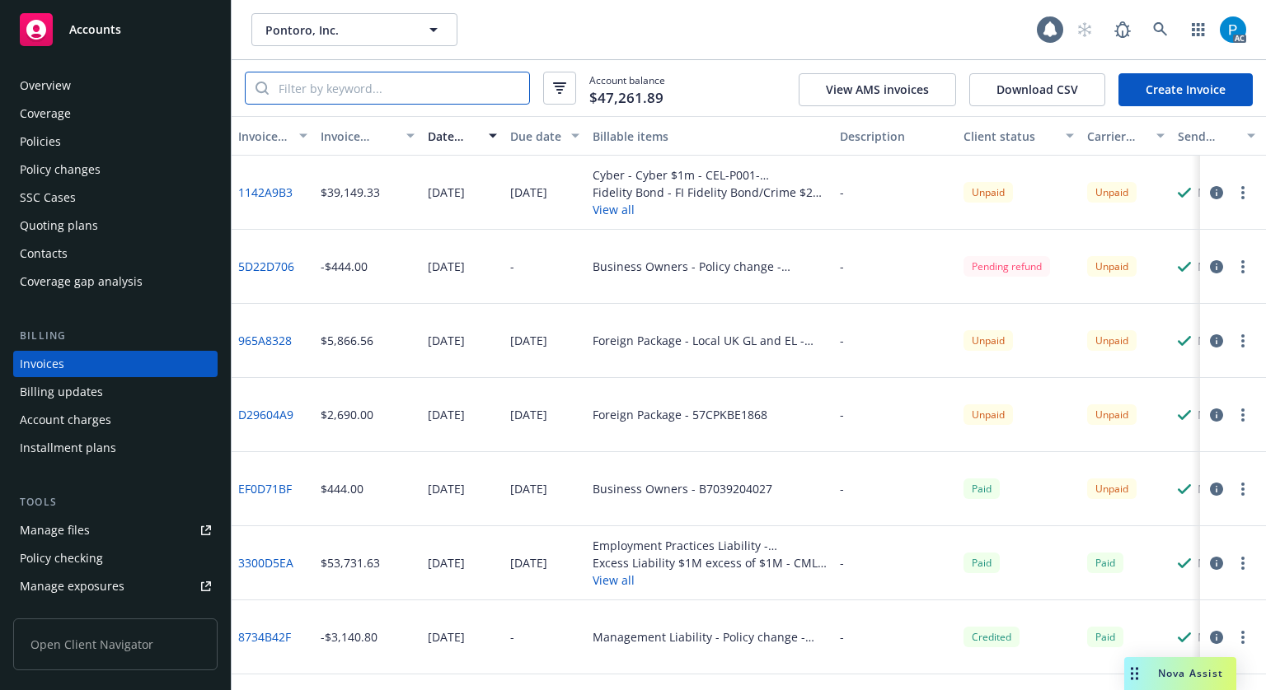
click at [401, 94] on input "search" at bounding box center [399, 88] width 260 height 31
paste input "57CPKBE1868"
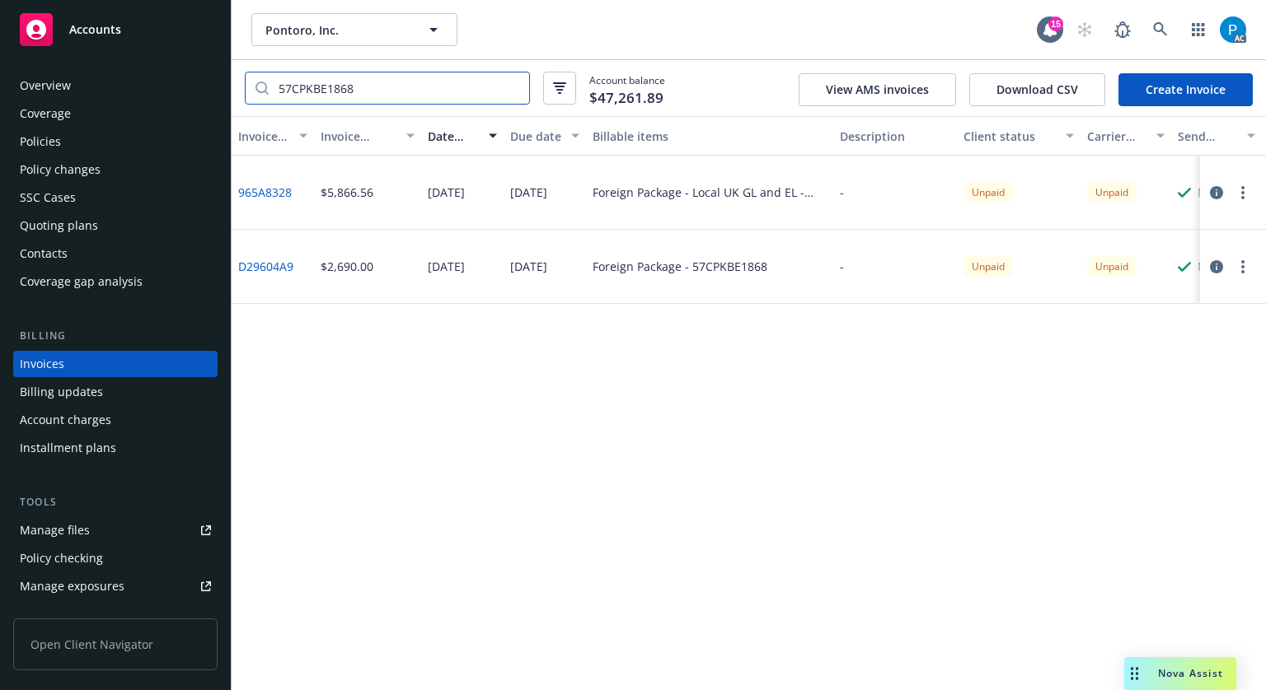
type input "57CPKBE1868"
click at [55, 140] on div "Policies" at bounding box center [40, 142] width 41 height 26
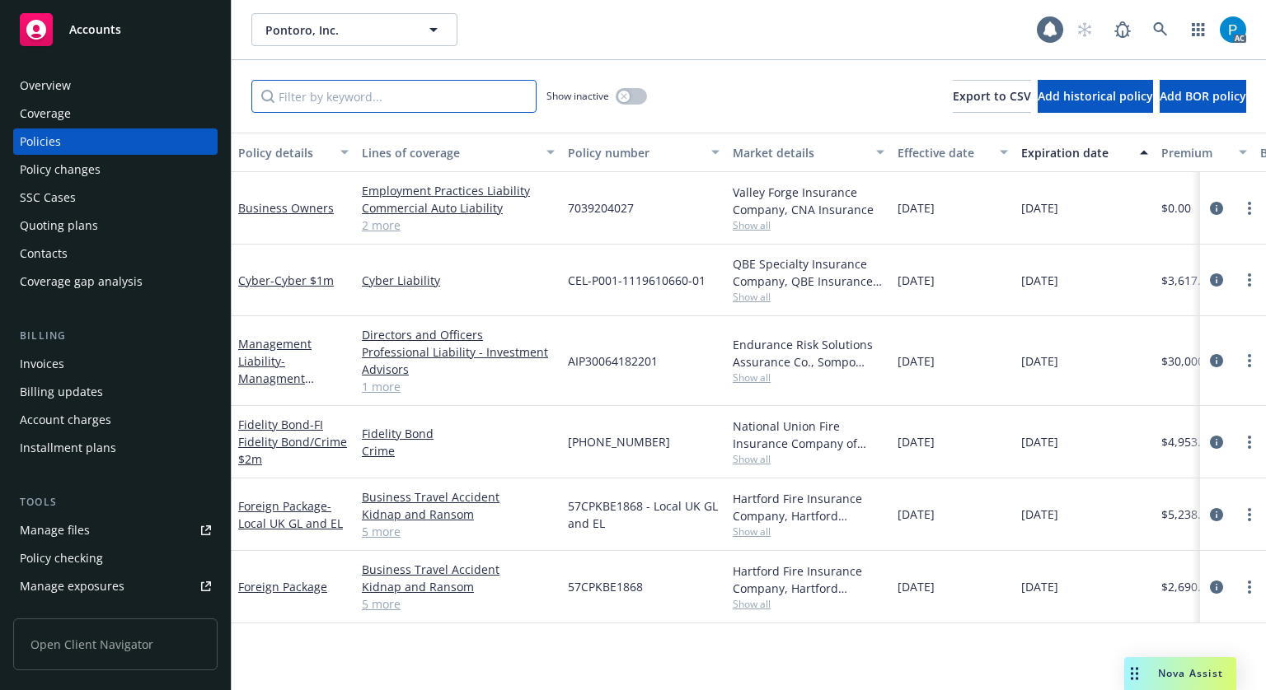
click at [381, 97] on input "Filter by keyword..." at bounding box center [393, 96] width 285 height 33
paste input "57CPKBE1868"
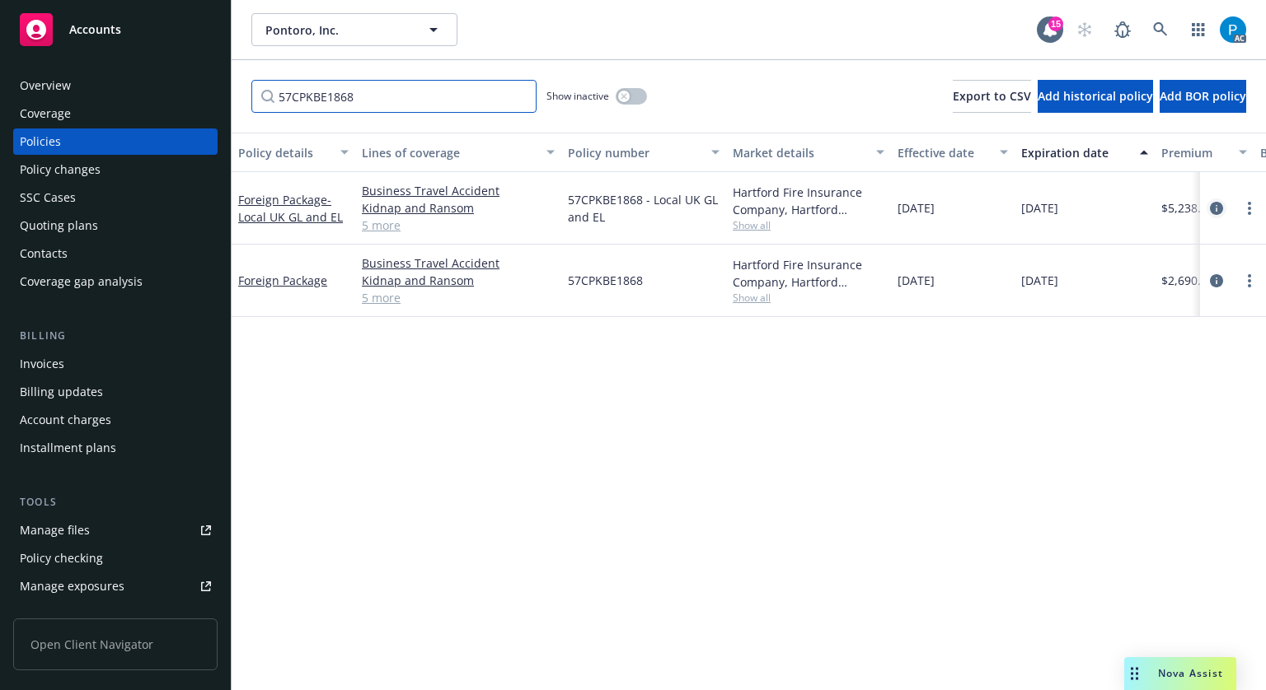
type input "57CPKBE1868"
click at [1210, 204] on icon "circleInformation" at bounding box center [1216, 208] width 13 height 13
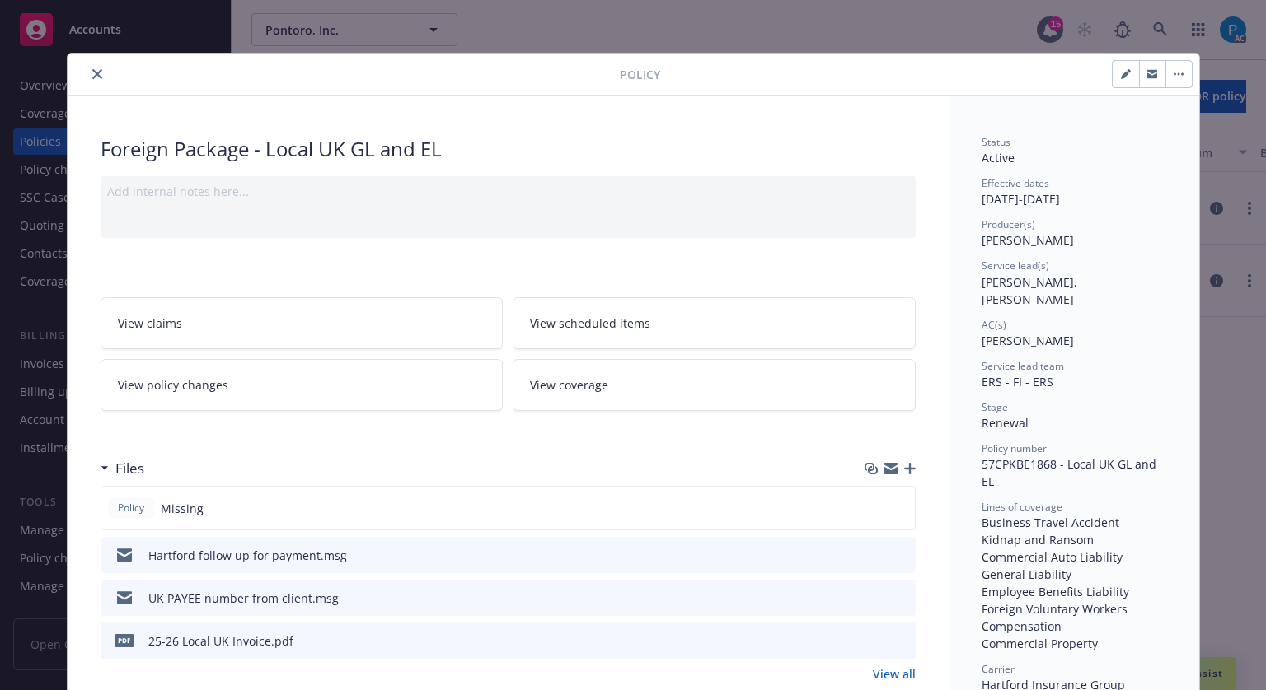
click at [96, 74] on button "close" at bounding box center [97, 74] width 20 height 20
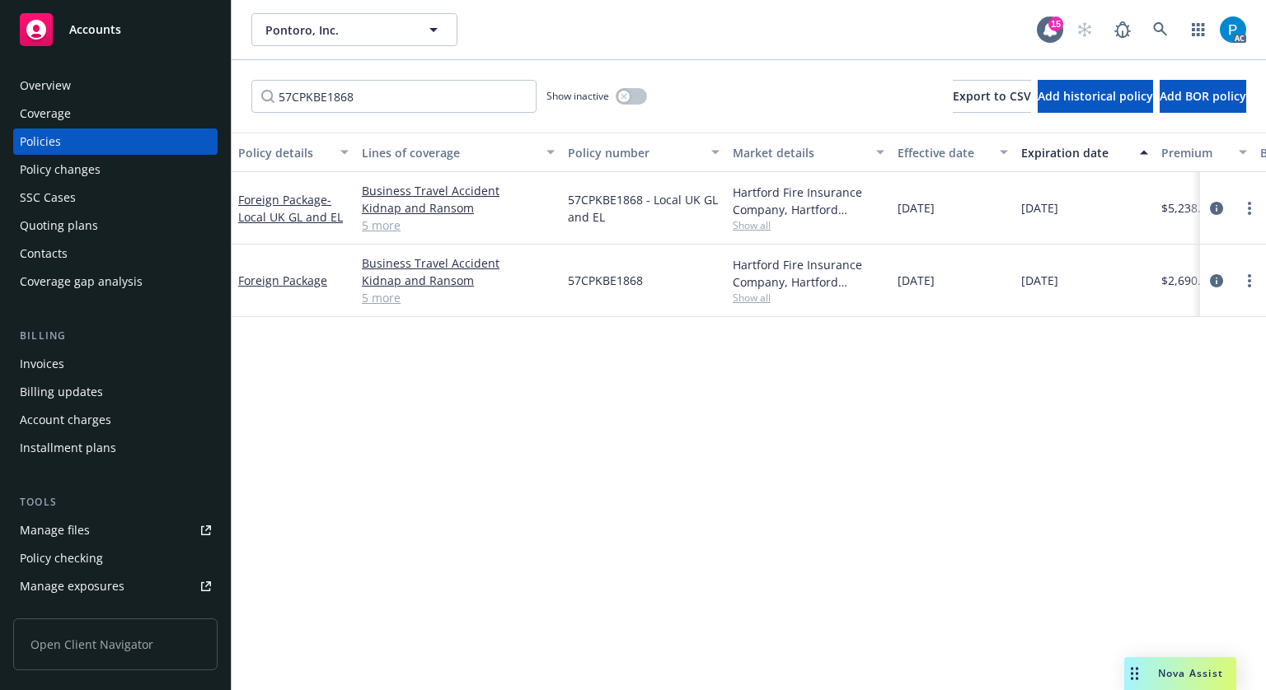
click at [120, 29] on div "Accounts" at bounding box center [115, 29] width 191 height 33
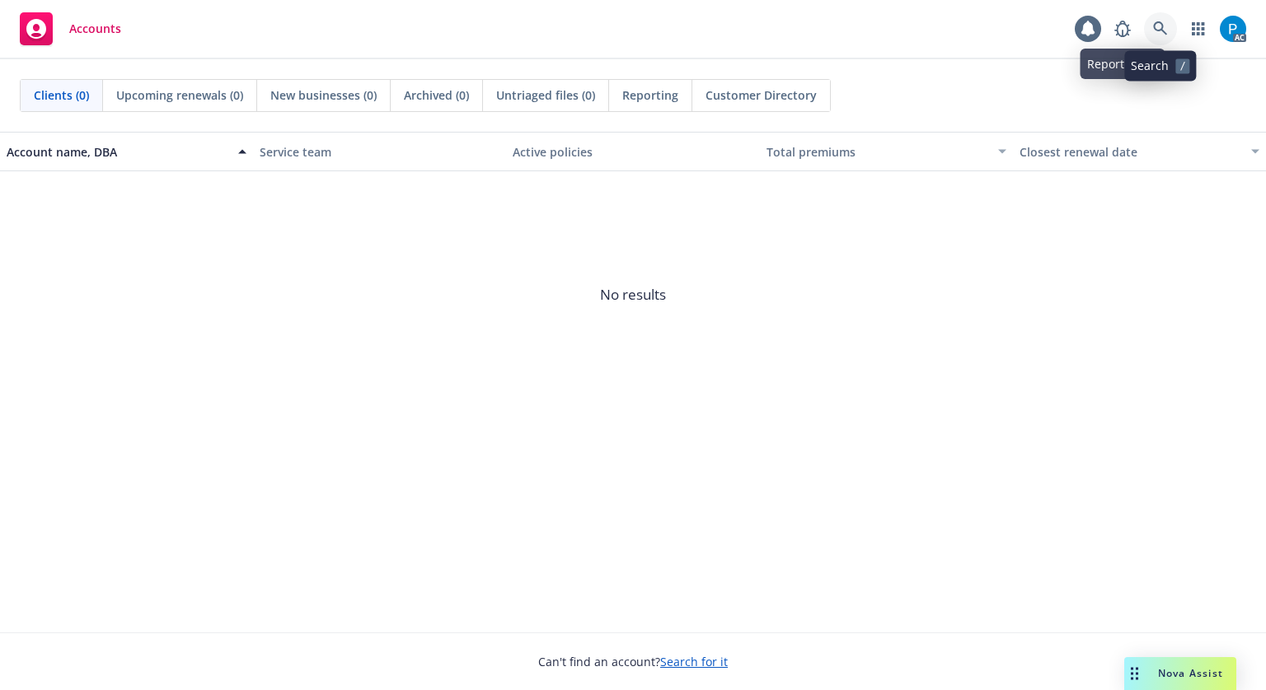
click at [1157, 28] on icon at bounding box center [1160, 28] width 15 height 15
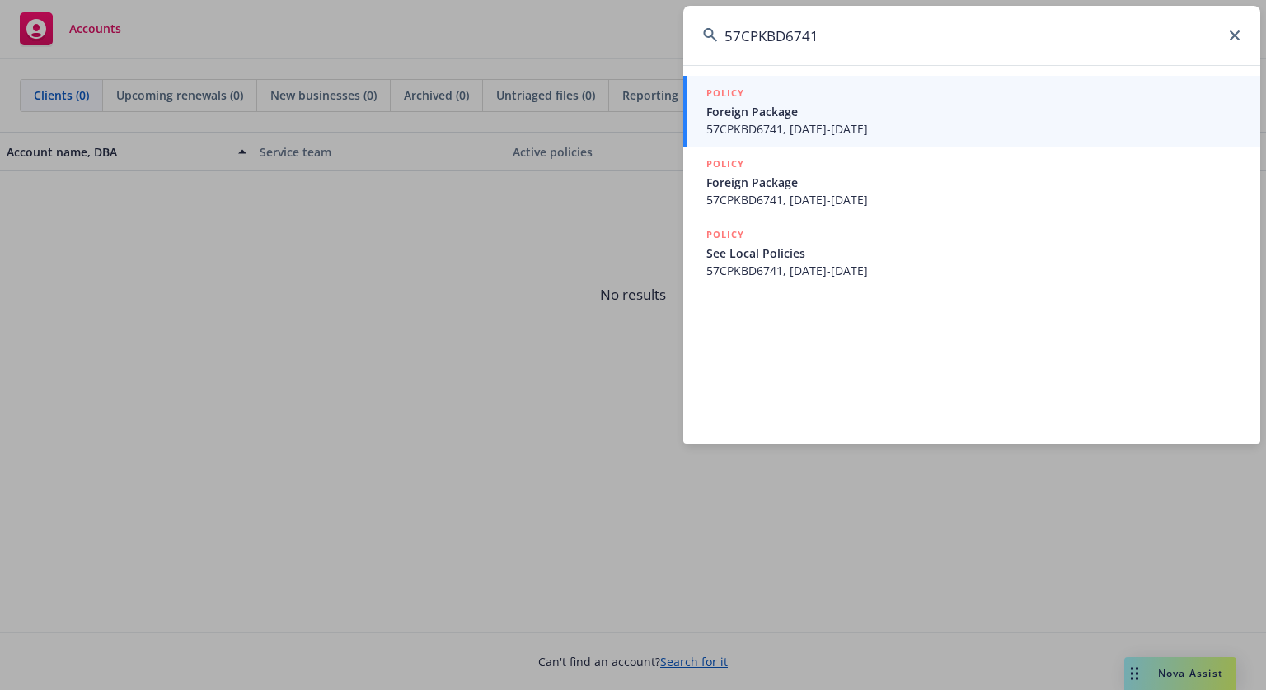
type input "57CPKBD6741"
click at [871, 109] on span "Foreign Package" at bounding box center [973, 111] width 534 height 17
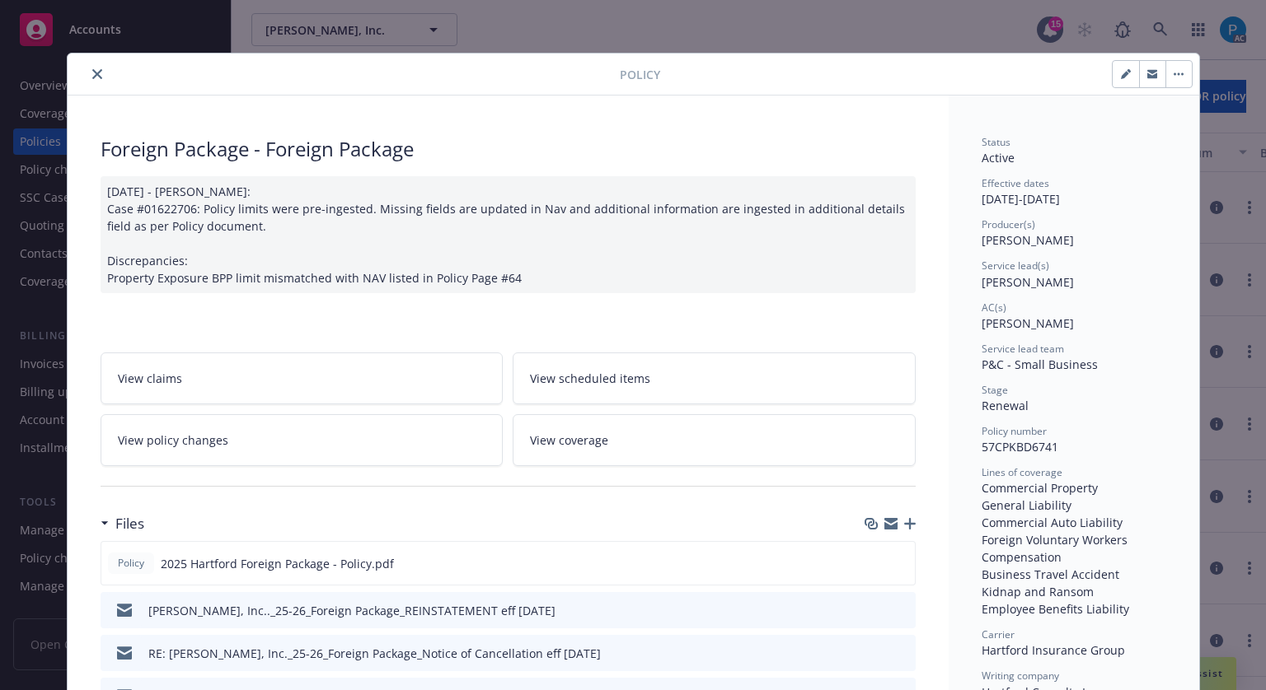
click at [92, 77] on icon "close" at bounding box center [97, 74] width 10 height 10
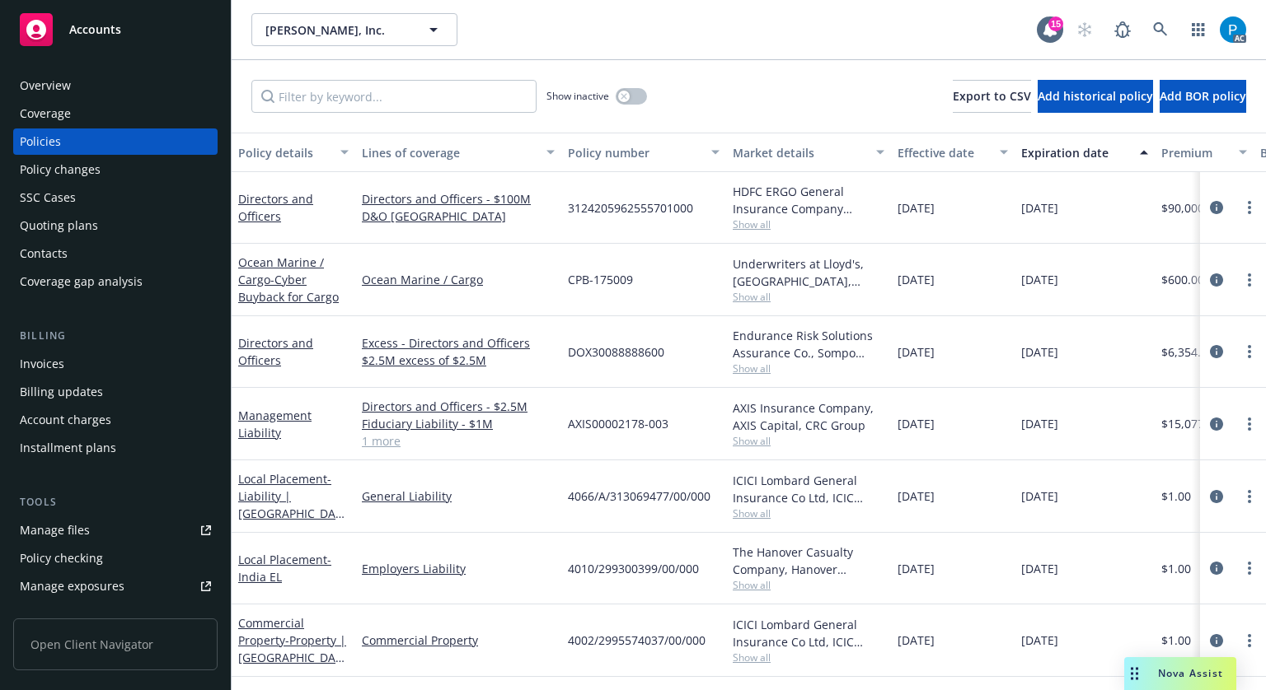
click at [52, 372] on div "Invoices" at bounding box center [42, 364] width 44 height 26
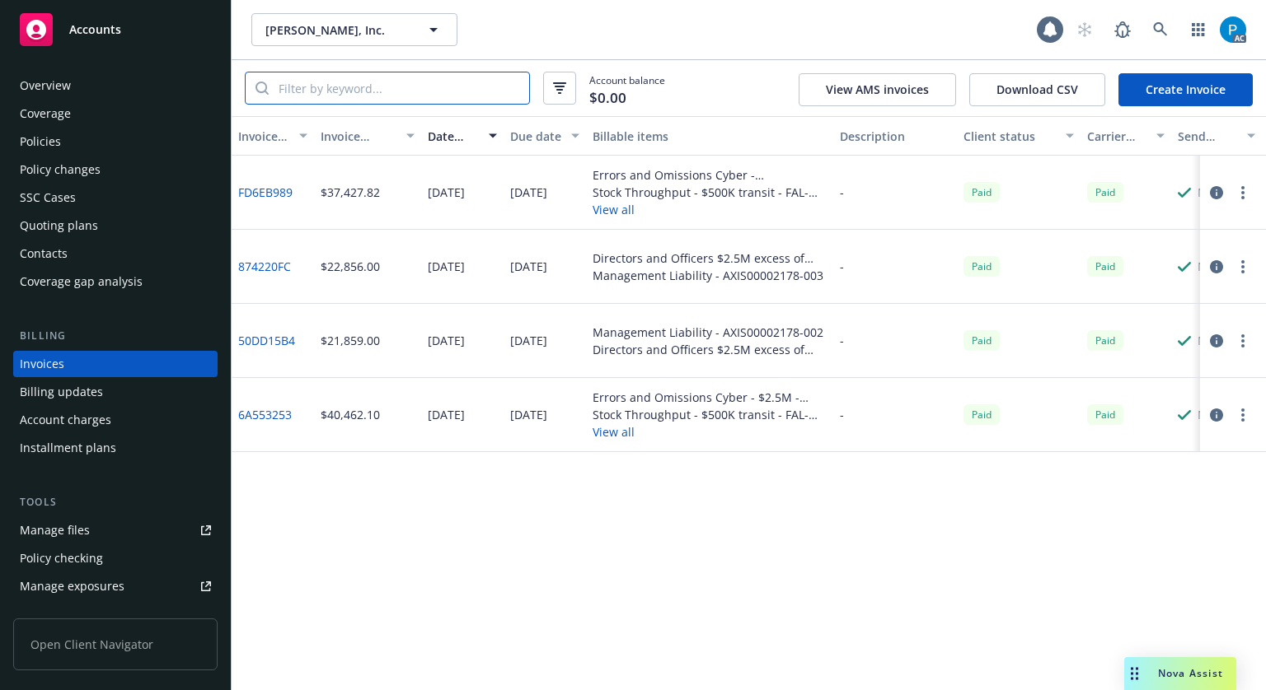
click at [398, 86] on input "search" at bounding box center [399, 88] width 260 height 31
paste input "57CPKBD6741"
type input "57CPKBD6741"
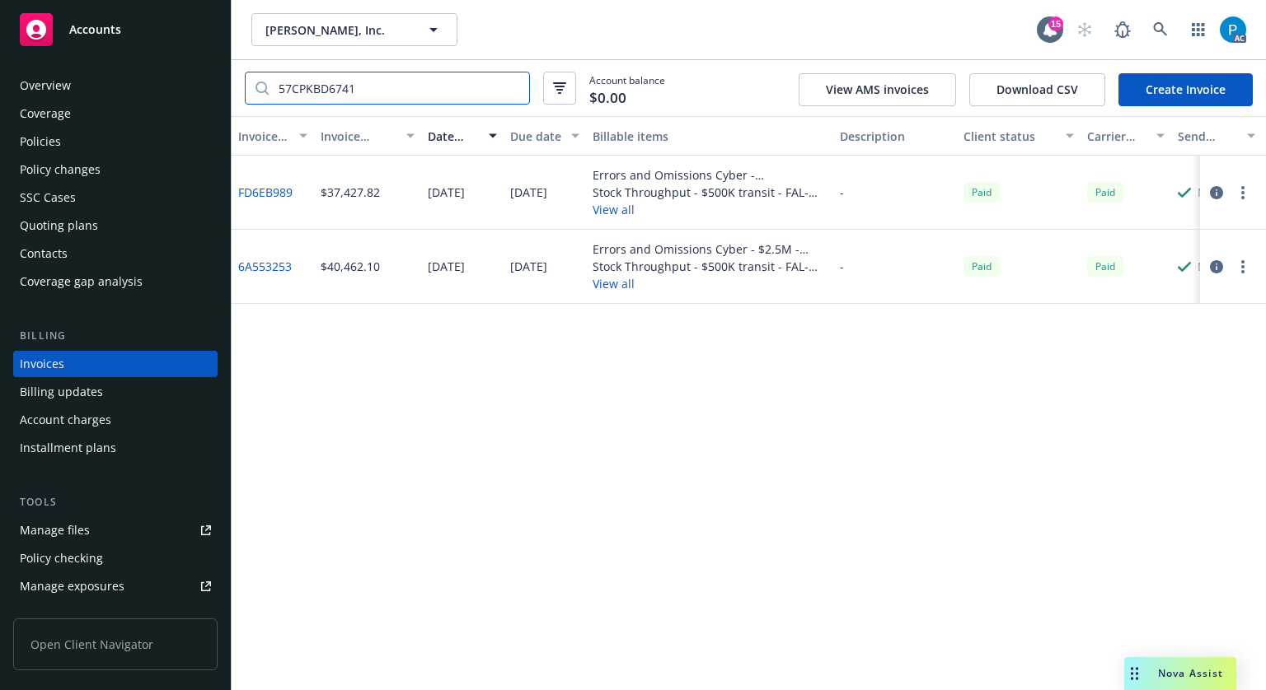
click at [514, 89] on input "57CPKBD6741" at bounding box center [399, 88] width 260 height 31
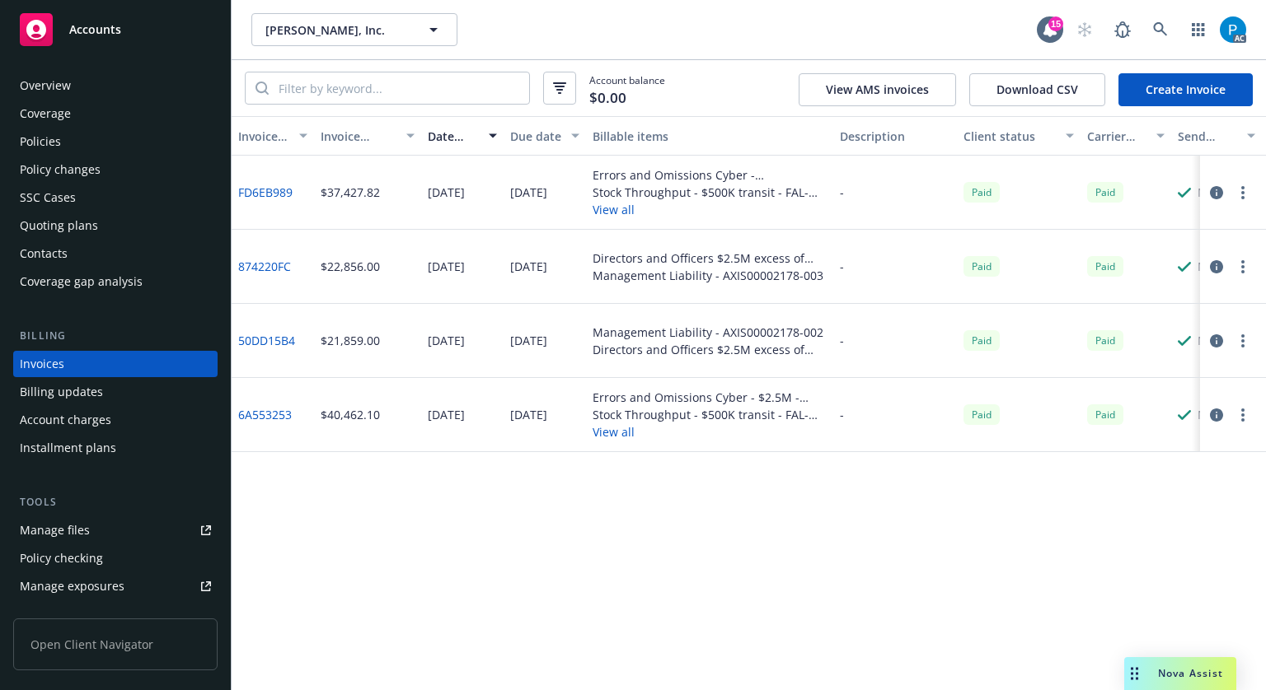
click at [132, 39] on div "Accounts" at bounding box center [115, 29] width 191 height 33
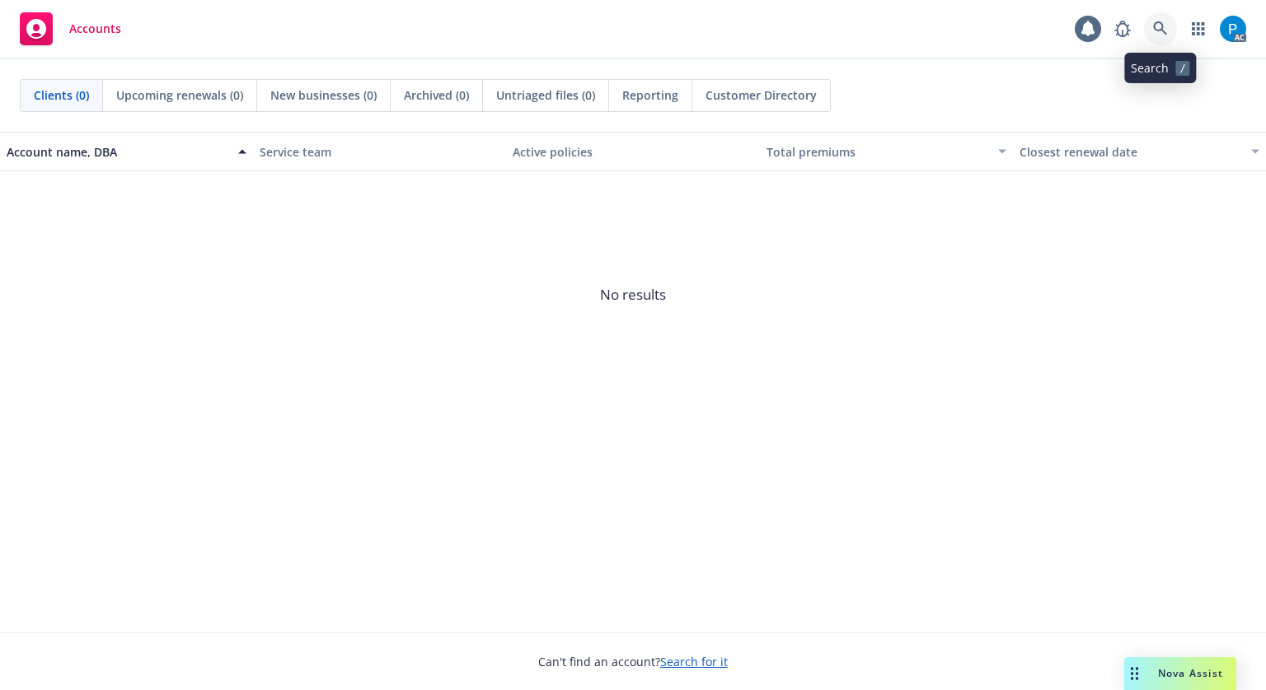
click at [1156, 22] on icon at bounding box center [1160, 28] width 14 height 14
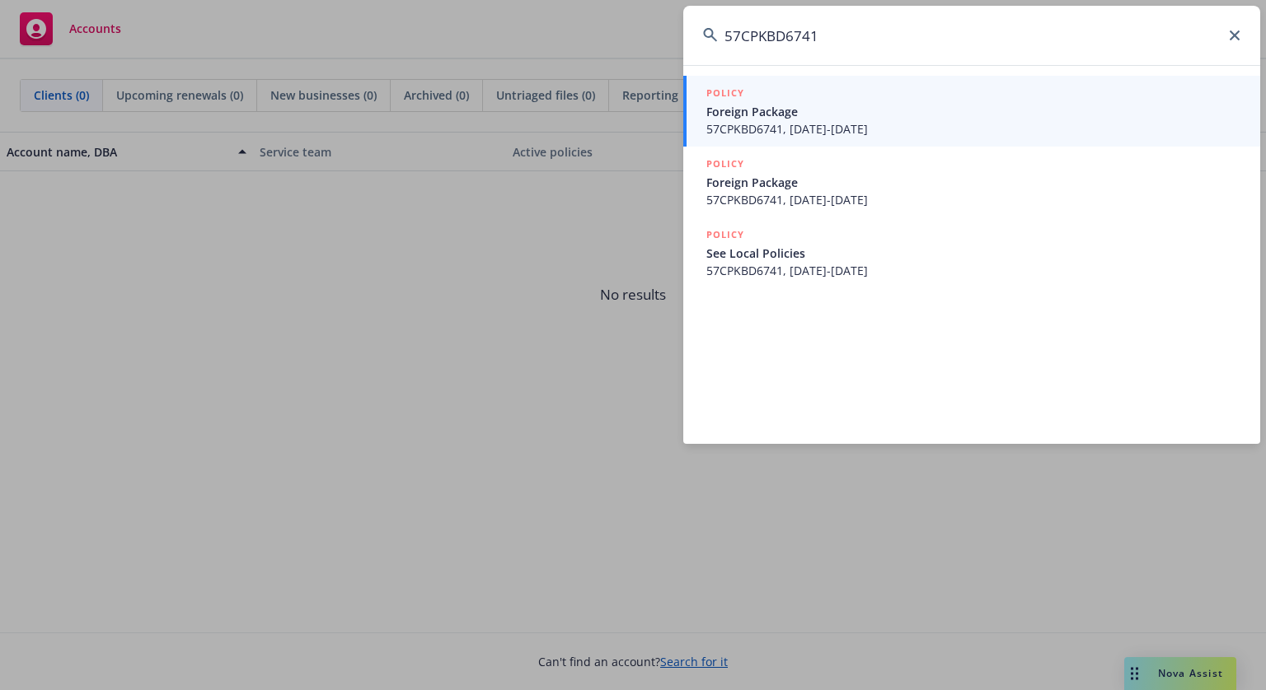
type input "57CPKBD6741"
click at [887, 108] on span "Foreign Package" at bounding box center [973, 111] width 534 height 17
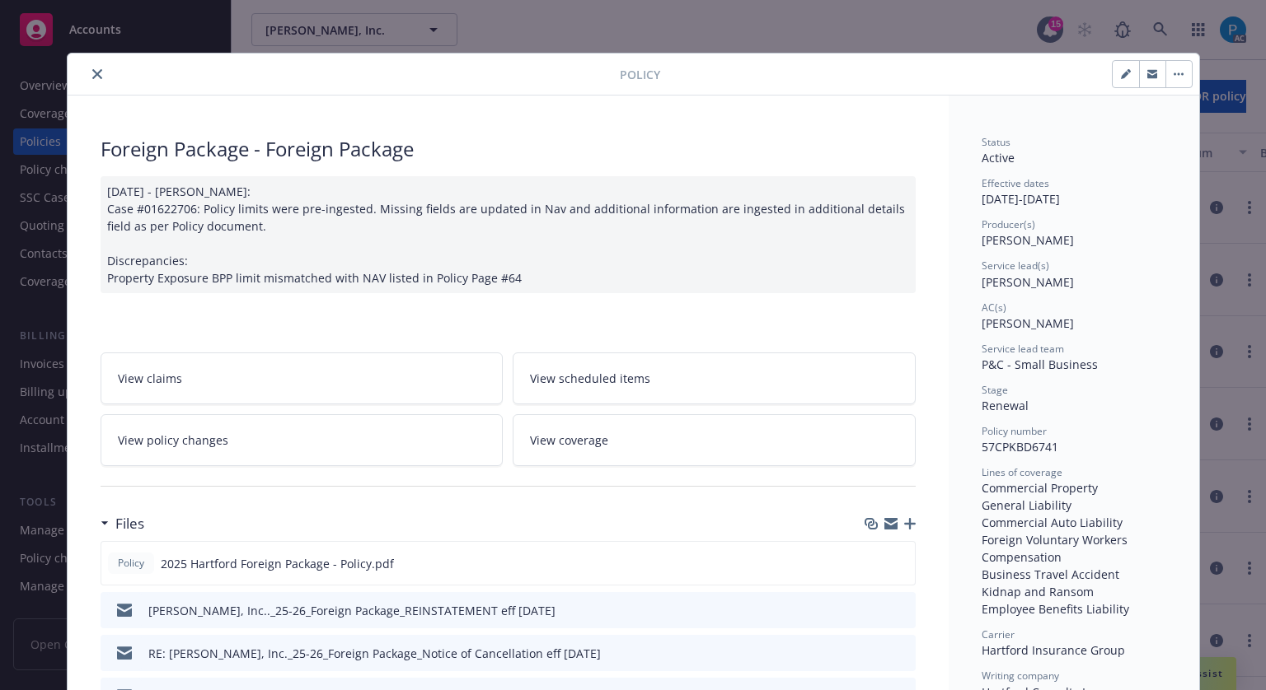
click at [90, 65] on button "close" at bounding box center [97, 74] width 20 height 20
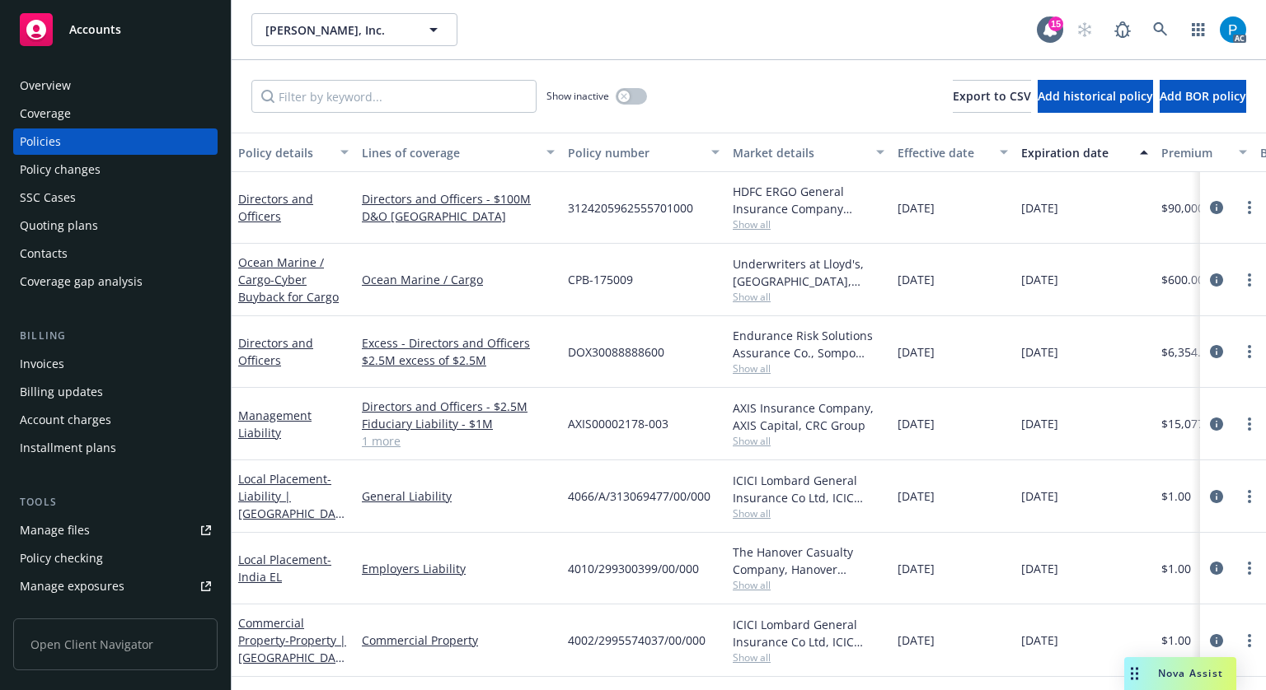
click at [101, 33] on span "Accounts" at bounding box center [95, 29] width 52 height 13
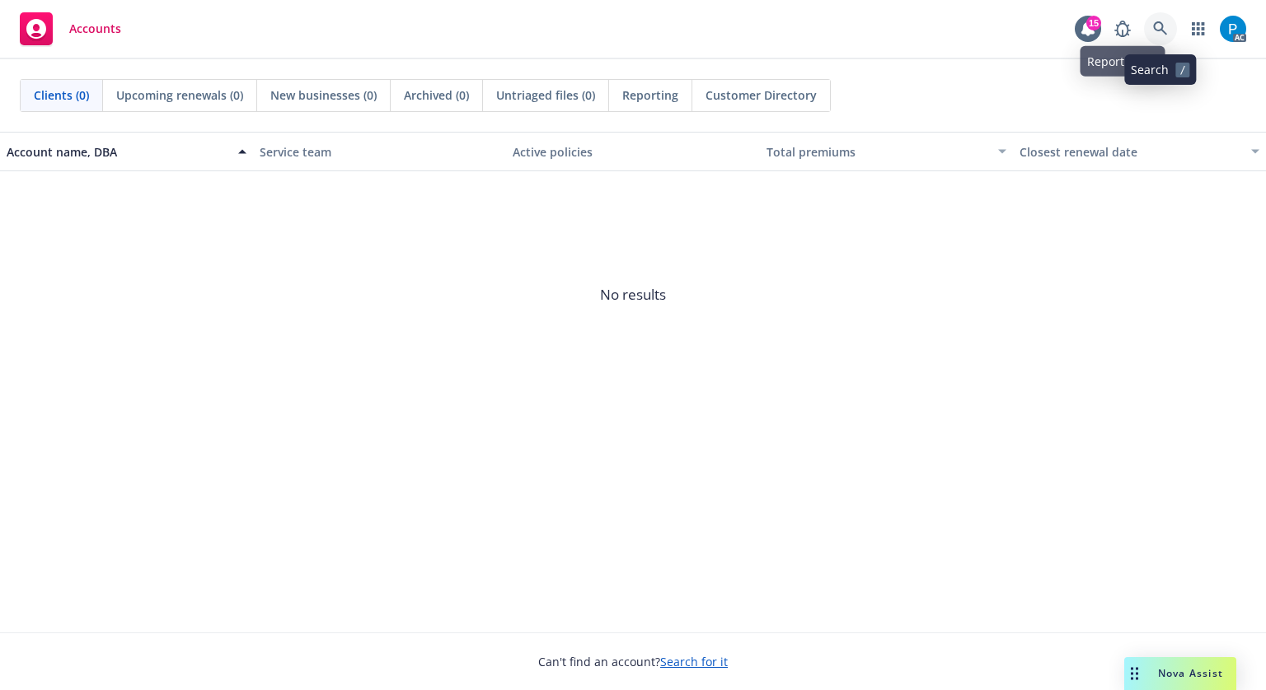
click at [1158, 23] on icon at bounding box center [1160, 28] width 15 height 15
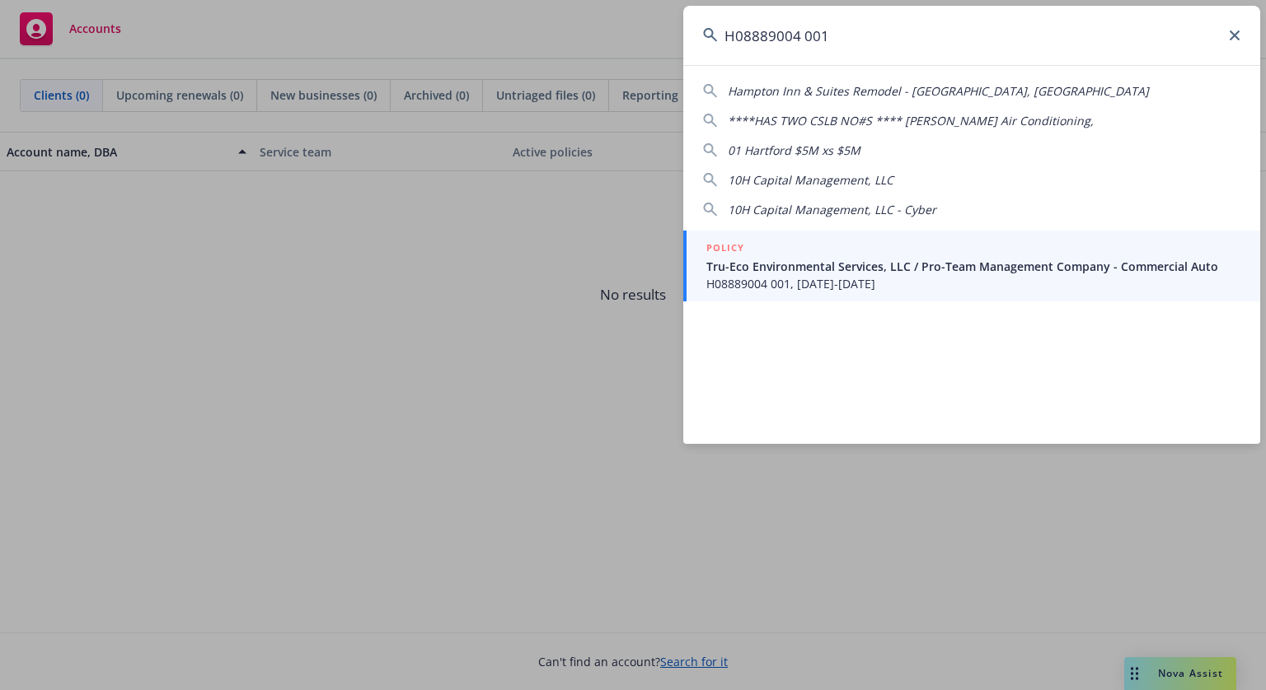
type input "H08889004 001"
click at [869, 249] on div "POLICY" at bounding box center [973, 249] width 534 height 18
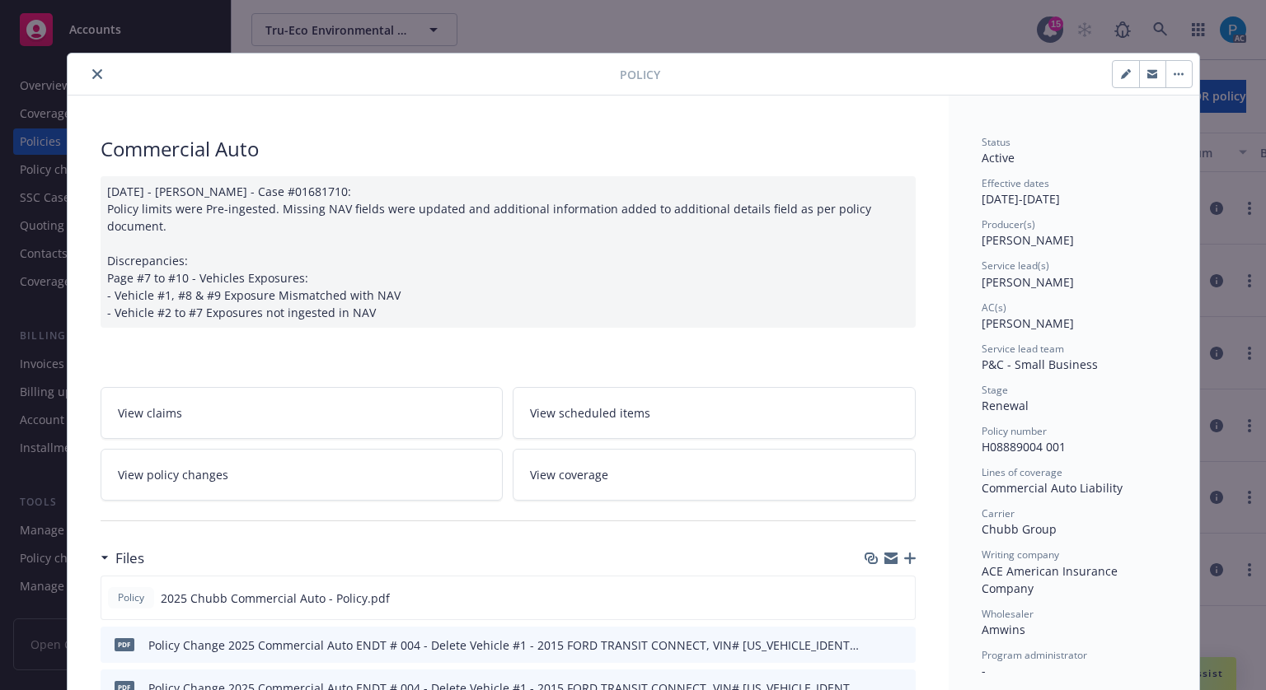
click at [92, 72] on icon "close" at bounding box center [97, 74] width 10 height 10
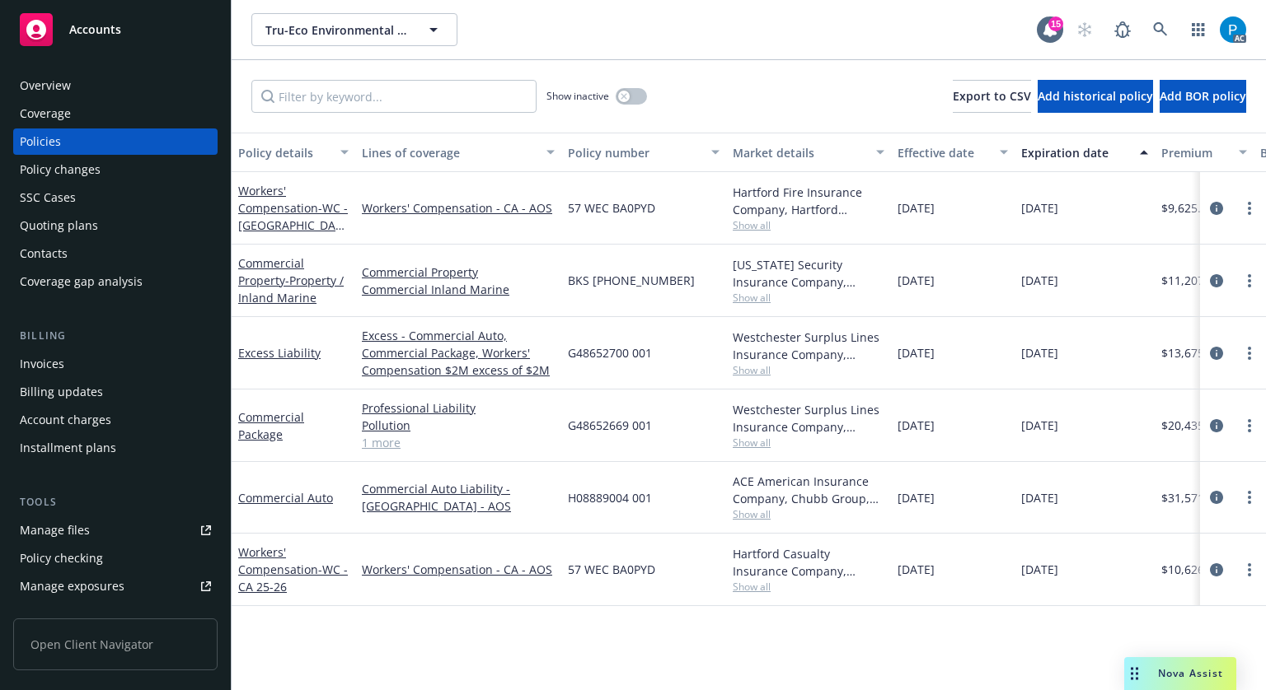
click at [69, 364] on div "Invoices" at bounding box center [115, 364] width 191 height 26
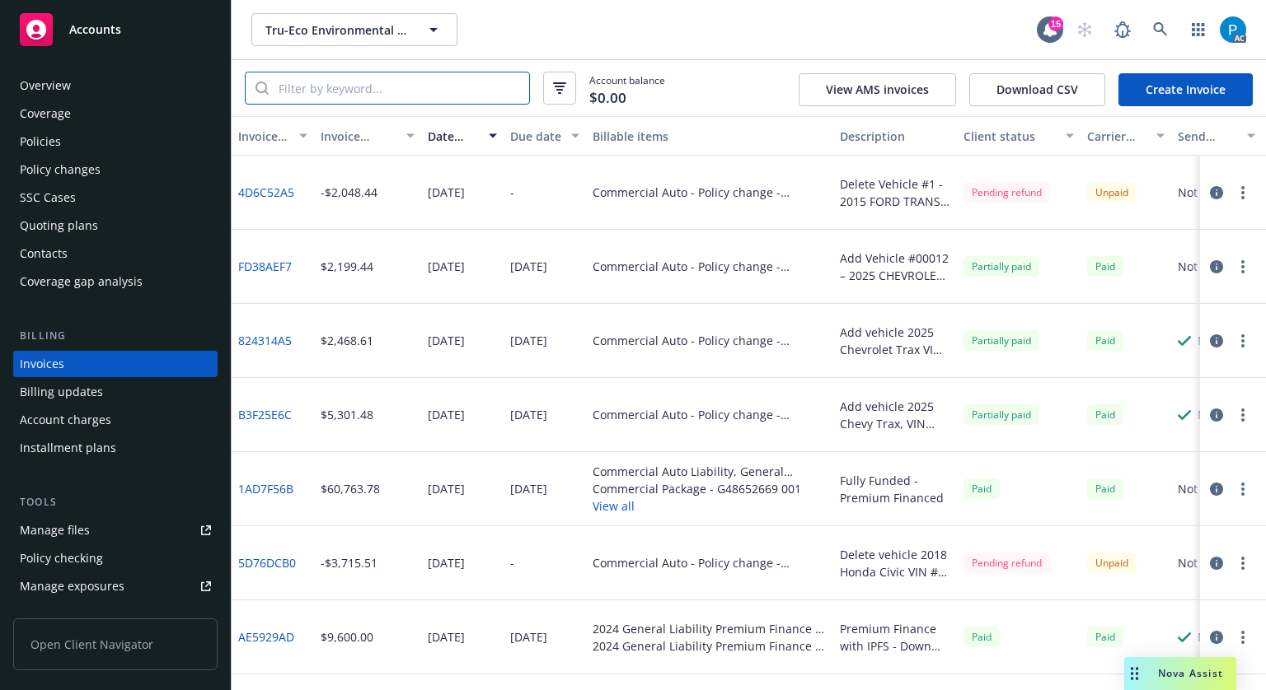
click at [372, 92] on input "search" at bounding box center [399, 88] width 260 height 31
paste input "H08889004 001"
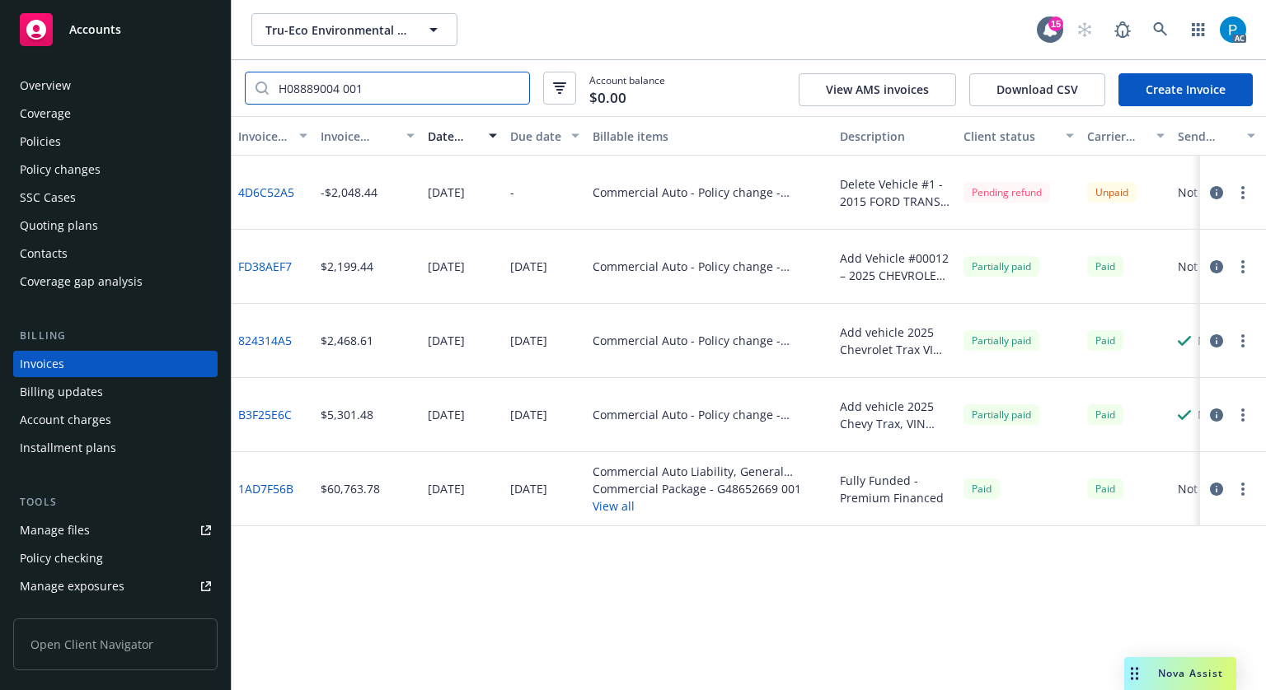
type input "H08889004 001"
click at [1217, 264] on icon "button" at bounding box center [1216, 266] width 13 height 13
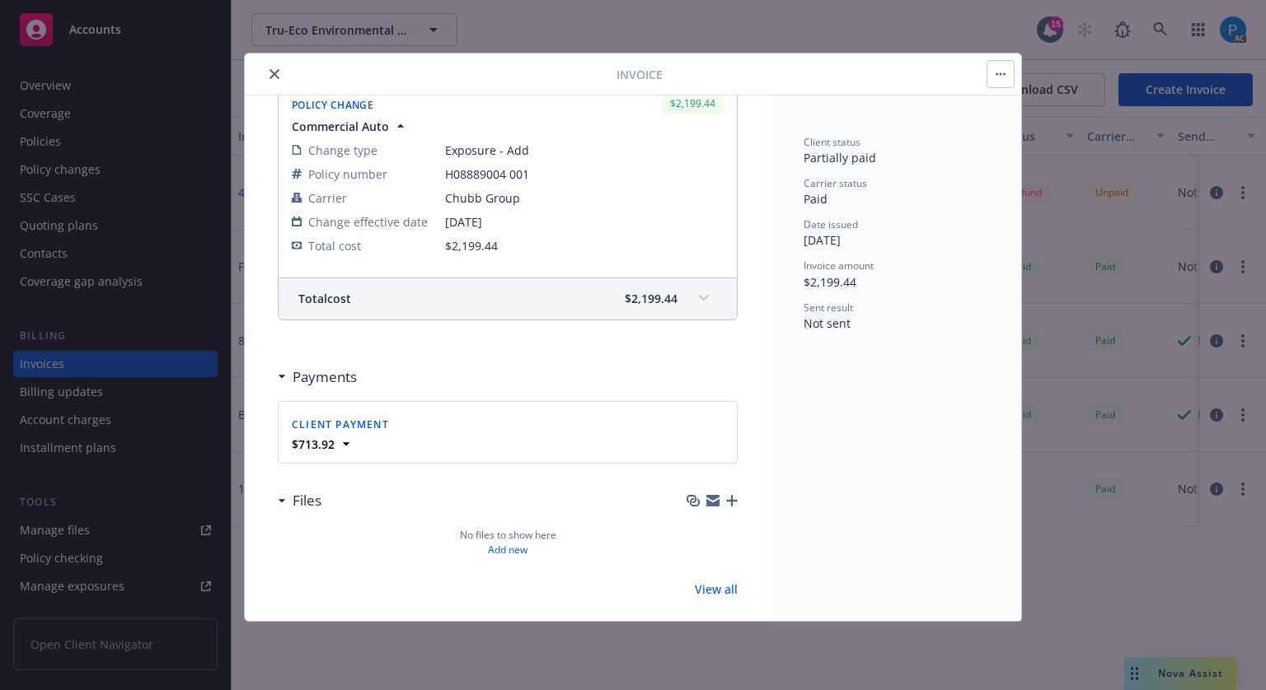
scroll to position [290, 0]
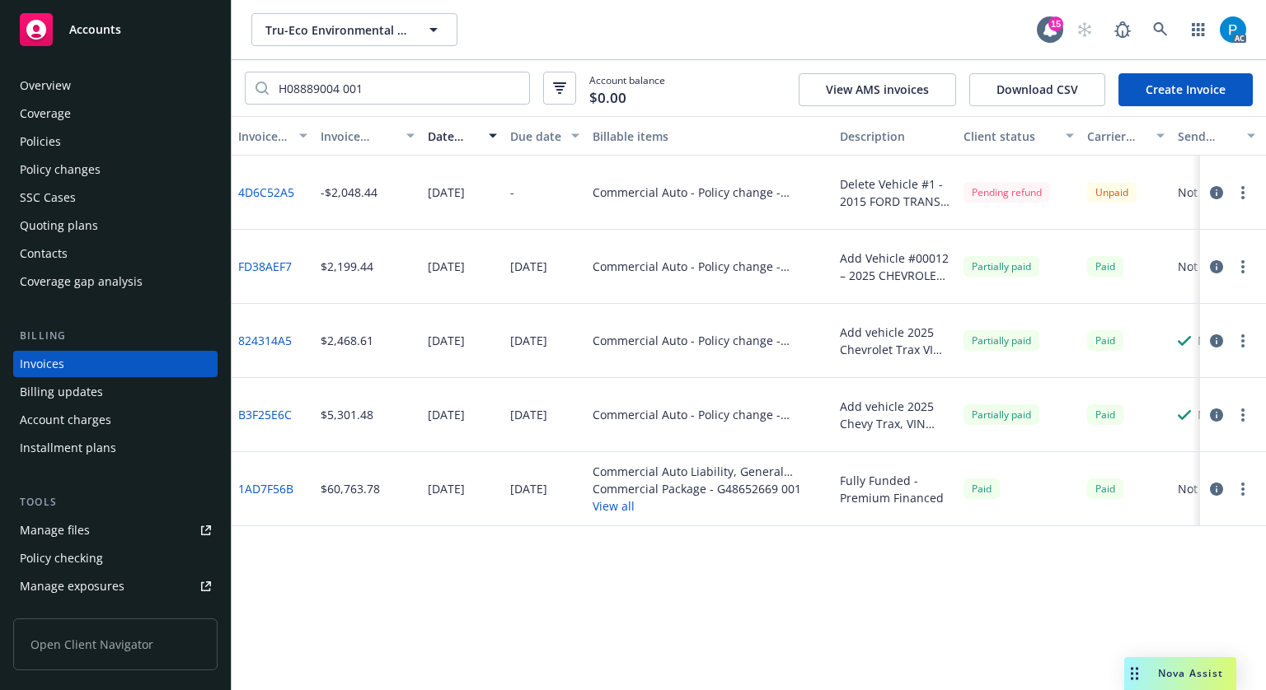
click at [1213, 339] on icon "button" at bounding box center [1216, 341] width 13 height 13
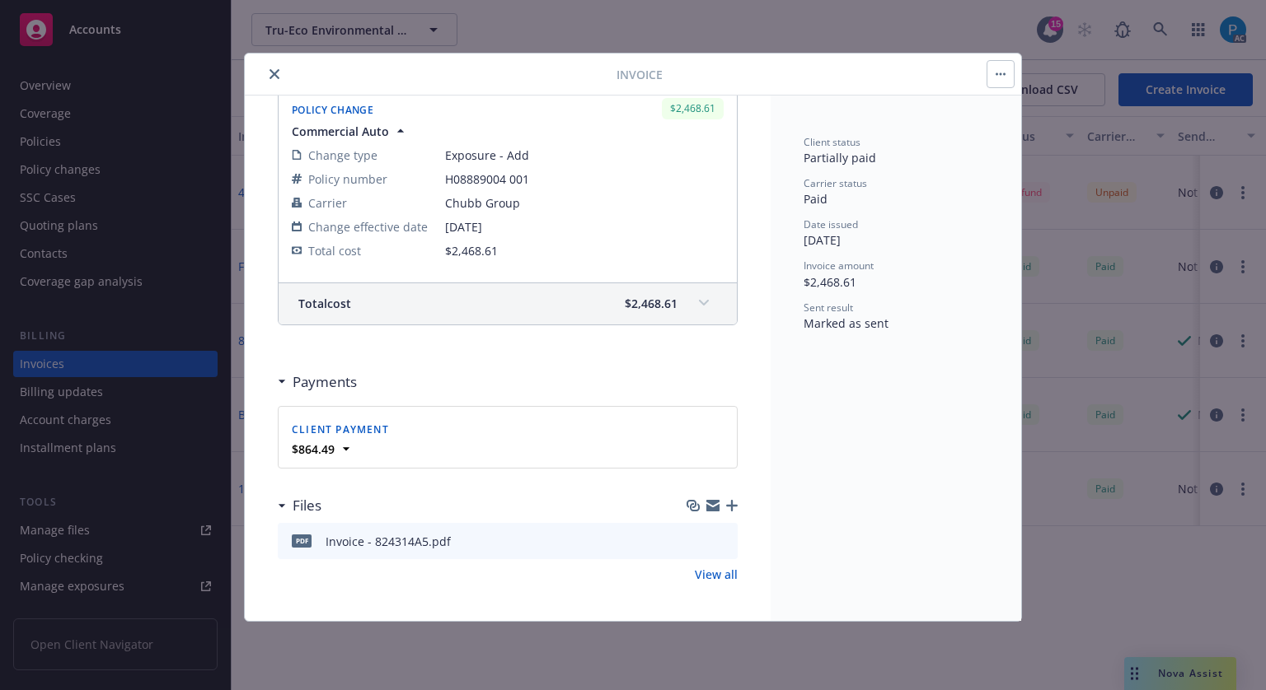
scroll to position [195, 0]
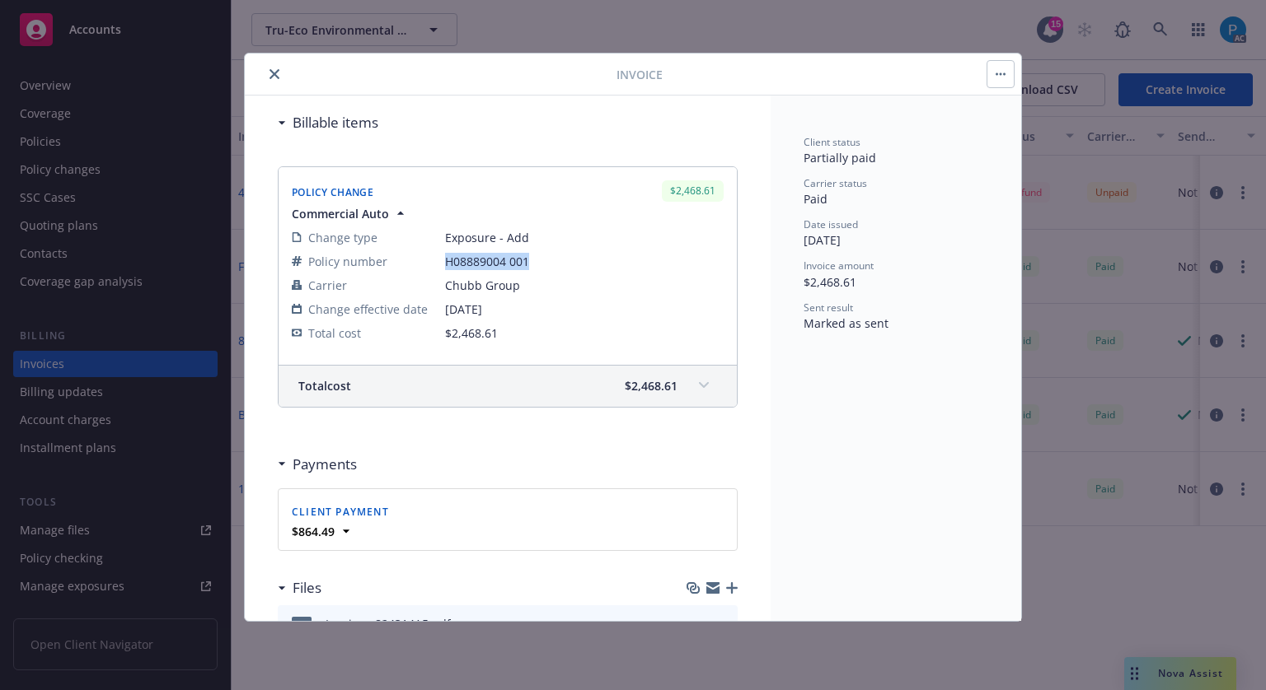
drag, startPoint x: 445, startPoint y: 262, endPoint x: 528, endPoint y: 269, distance: 83.5
click at [528, 269] on td "H08889004 001" at bounding box center [584, 262] width 278 height 24
copy span "H08889004 001"
